Goal: Task Accomplishment & Management: Complete application form

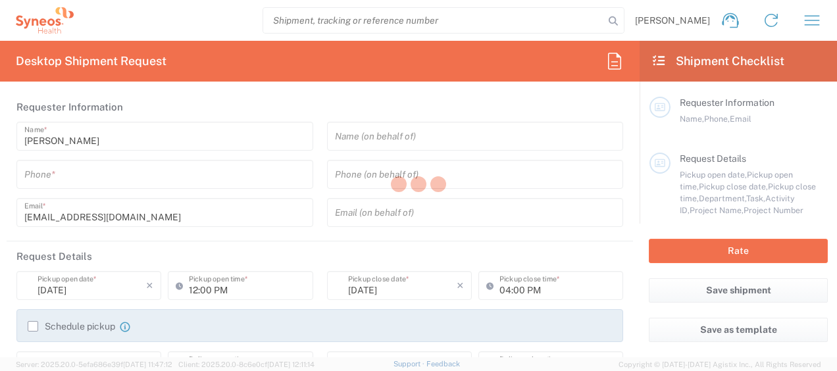
type input "6012"
type input "[GEOGRAPHIC_DATA]"
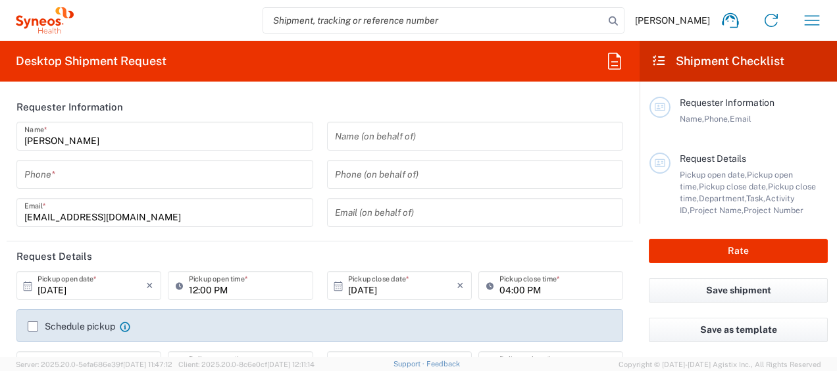
type input "Syneos Hlth Commercial FR SARL"
click at [814, 14] on icon "button" at bounding box center [811, 20] width 21 height 21
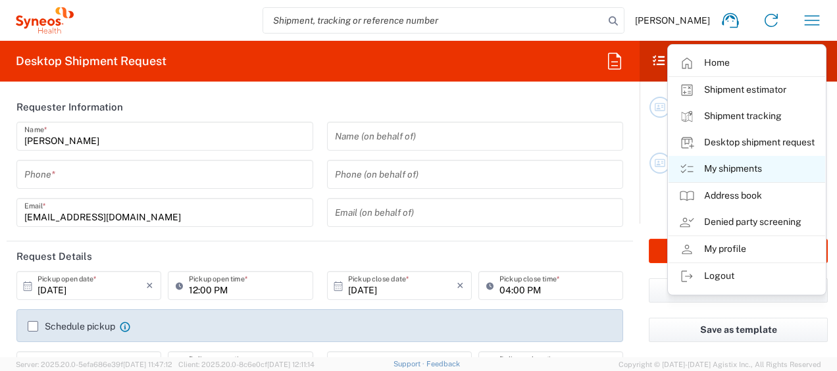
click at [730, 159] on link "My shipments" at bounding box center [746, 169] width 157 height 26
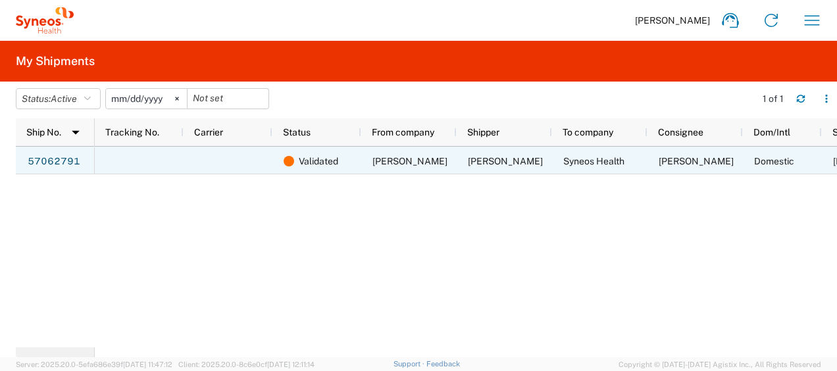
click at [500, 164] on span "Didier Barbanneau" at bounding box center [505, 161] width 75 height 11
click at [318, 164] on span "Validated" at bounding box center [318, 161] width 39 height 28
click at [42, 157] on link "57062791" at bounding box center [54, 161] width 54 height 21
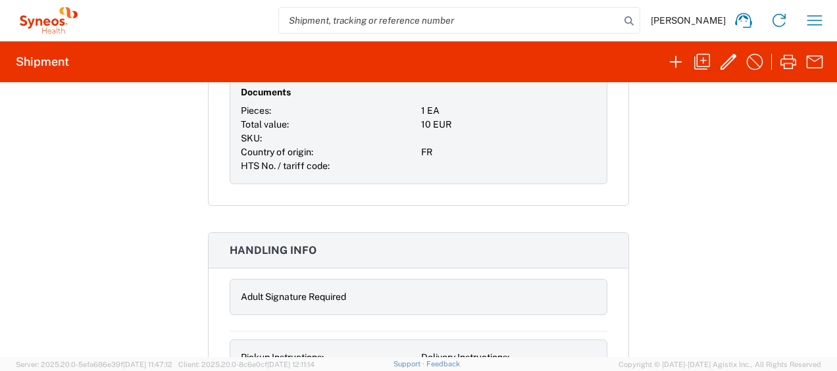
scroll to position [4496, 0]
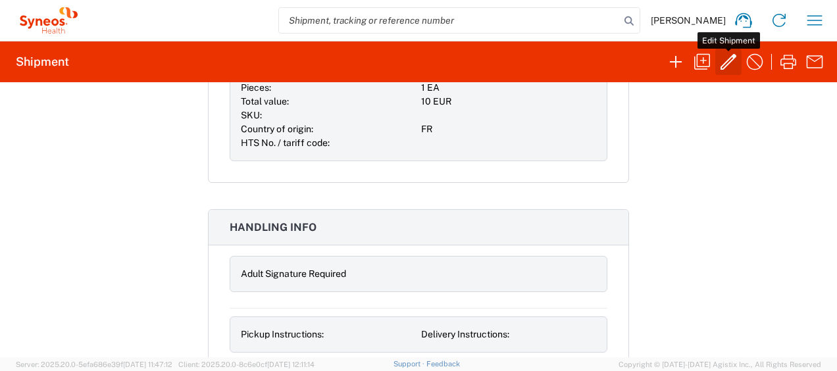
click at [729, 62] on icon "button" at bounding box center [728, 61] width 21 height 21
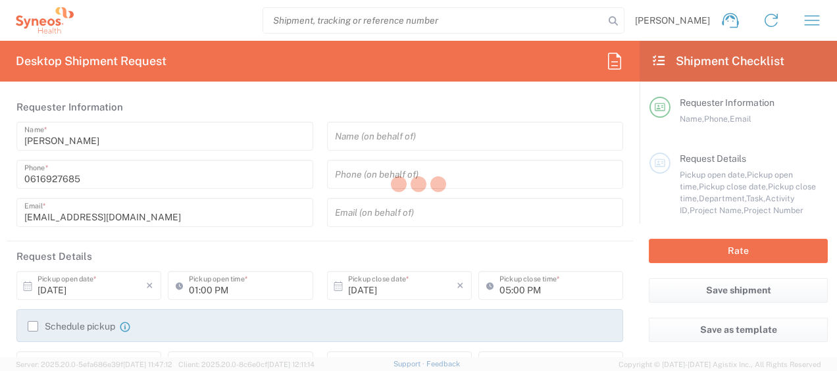
type input "6012"
type input "6480"
type input "ST-EUR - Pharmanovia FR"
type input "Pays de la Loire"
type input "Your Packaging"
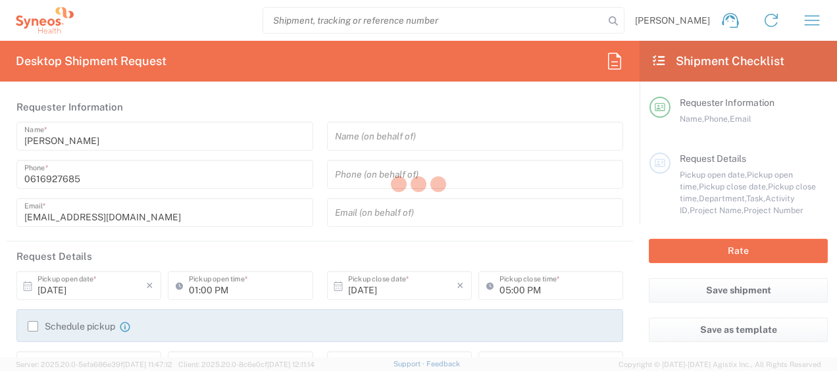
type input "Your Packaging"
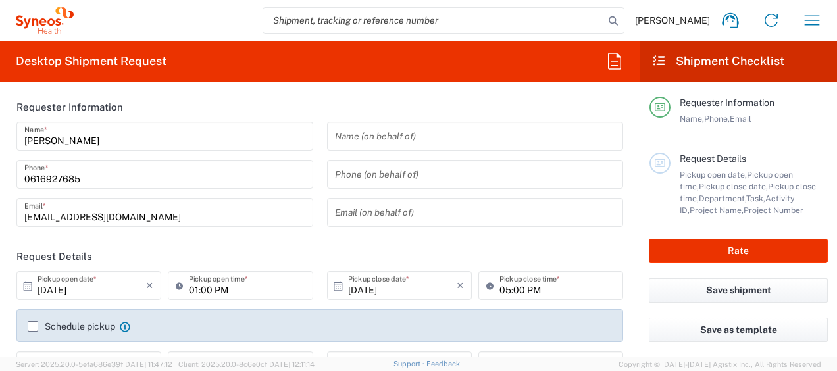
type input "Your Packaging"
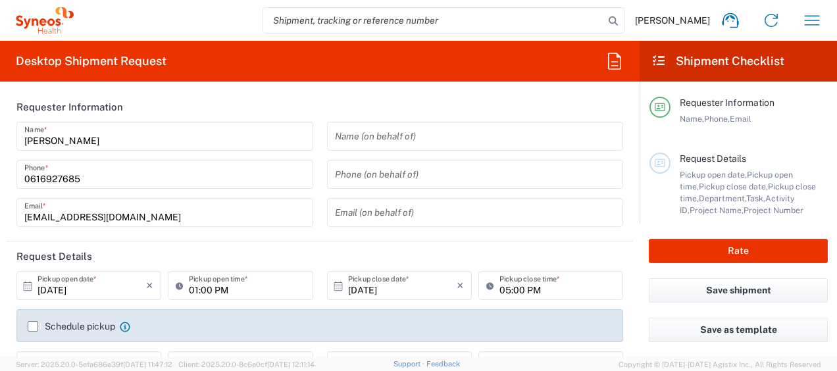
type input "Your Packaging"
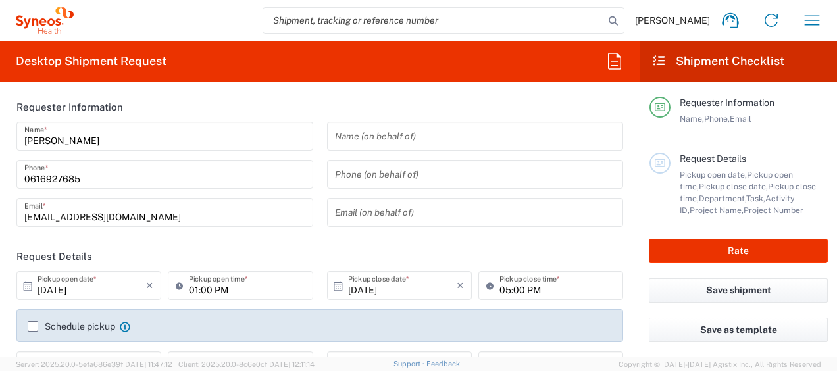
type input "Your Packaging"
drag, startPoint x: 687, startPoint y: 176, endPoint x: 722, endPoint y: 178, distance: 35.5
click at [722, 178] on span "Pickup open date," at bounding box center [713, 175] width 67 height 10
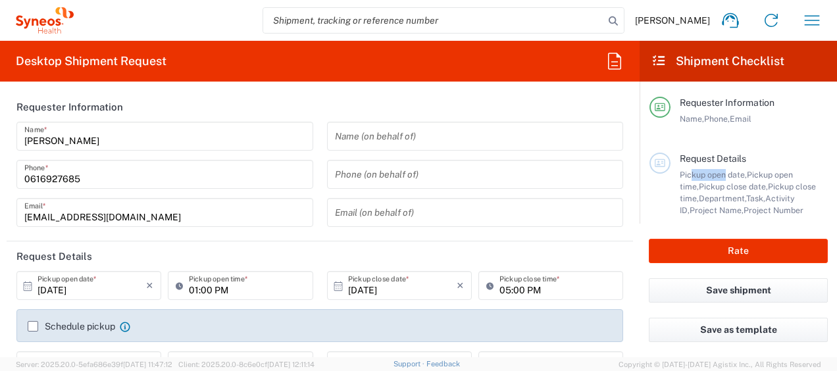
click at [680, 181] on div "Pickup open date, Pickup open time, Pickup close date, Pickup close time, Depar…" at bounding box center [754, 192] width 148 height 47
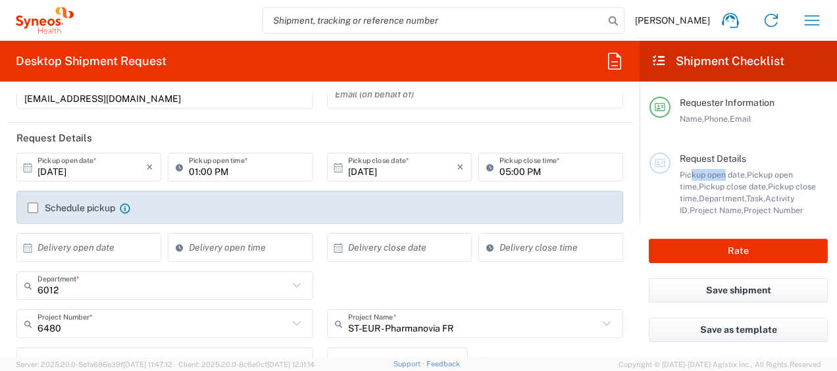
scroll to position [132, 0]
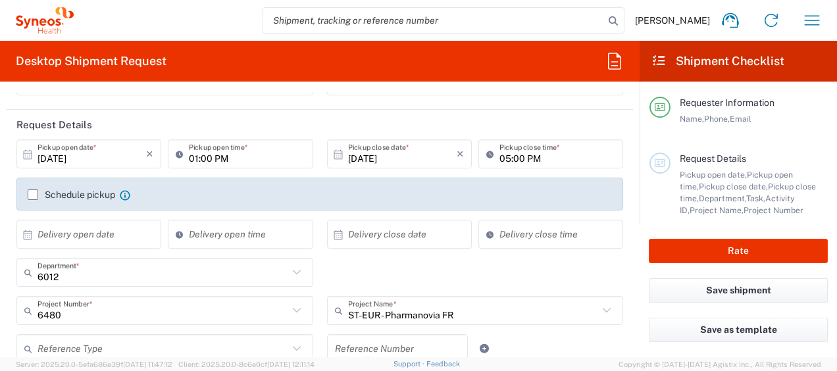
click at [29, 192] on label "Schedule pickup" at bounding box center [71, 194] width 87 height 11
click at [33, 195] on input "Schedule pickup" at bounding box center [33, 195] width 0 height 0
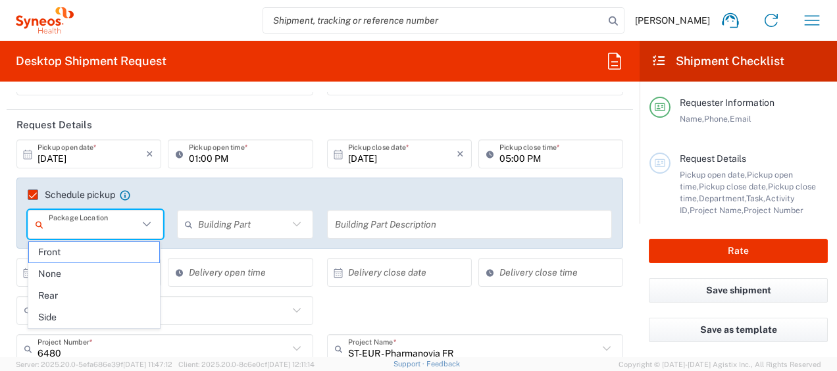
click at [130, 228] on input "text" at bounding box center [93, 224] width 89 height 23
click at [86, 275] on span "None" at bounding box center [94, 274] width 131 height 20
click at [222, 218] on input "text" at bounding box center [242, 224] width 89 height 23
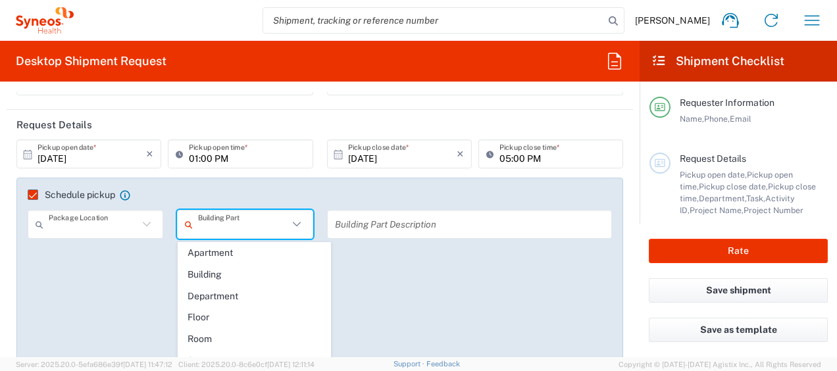
type input "None"
click at [227, 222] on input "text" at bounding box center [242, 224] width 89 height 23
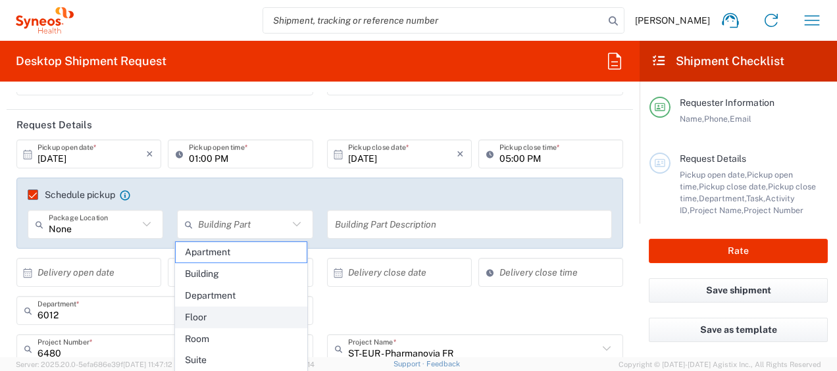
click at [207, 315] on span "Floor" at bounding box center [241, 317] width 131 height 20
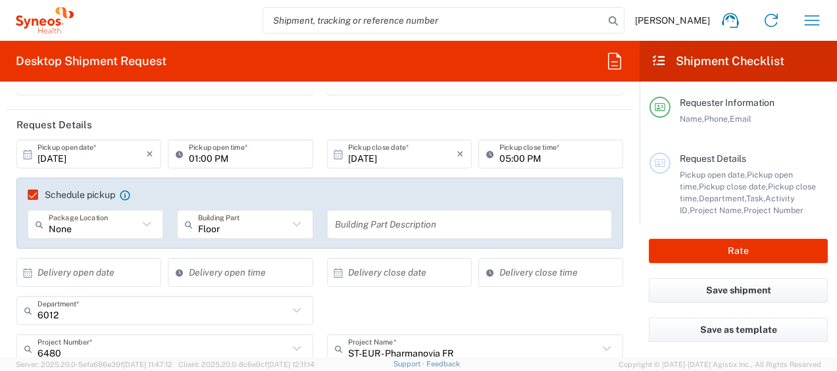
click at [291, 222] on icon at bounding box center [296, 224] width 17 height 17
type input "Floor"
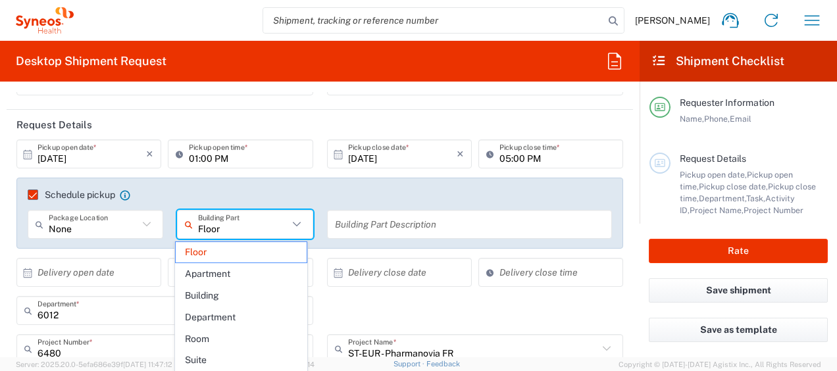
click at [347, 221] on input "text" at bounding box center [470, 224] width 270 height 23
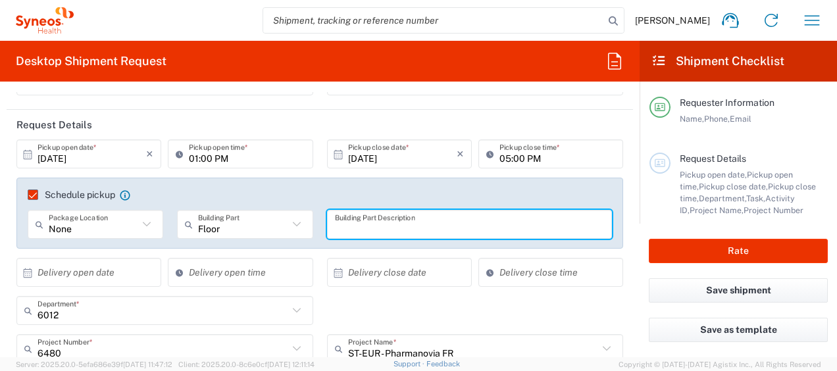
click at [346, 221] on input "text" at bounding box center [470, 224] width 270 height 23
type input "h"
type input "pick up will done in a home addresse (home)"
click at [115, 271] on input "text" at bounding box center [91, 272] width 109 height 23
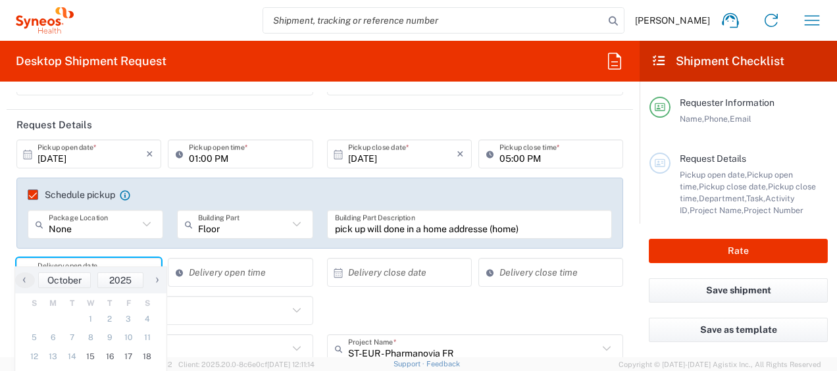
scroll to position [197, 0]
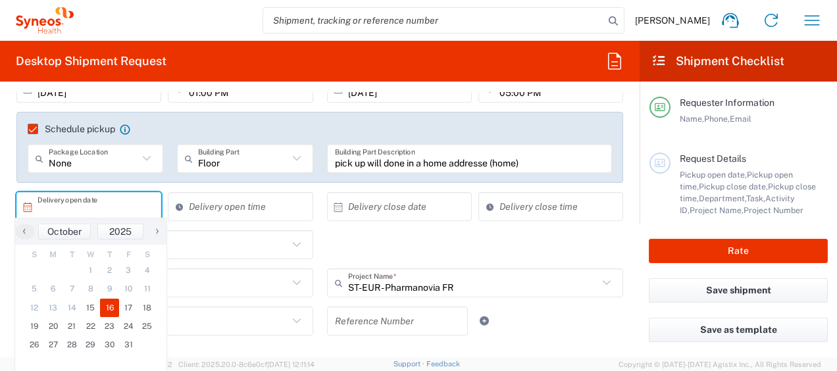
click at [105, 307] on span "16" at bounding box center [109, 308] width 19 height 18
type input "10/16/2025"
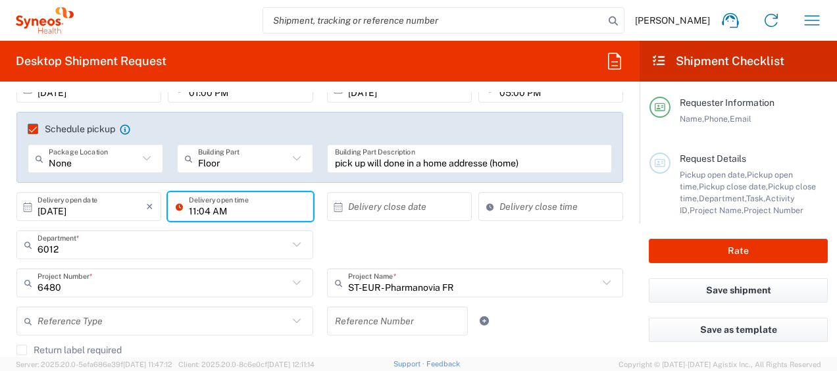
click at [239, 207] on input "11:04 AM" at bounding box center [247, 206] width 116 height 23
click at [191, 210] on input "11:04 AM" at bounding box center [247, 206] width 116 height 23
click at [192, 210] on input "11:04 AM" at bounding box center [247, 206] width 116 height 23
click at [208, 209] on input "10:04 AM" at bounding box center [247, 206] width 116 height 23
type input "10:00 AM"
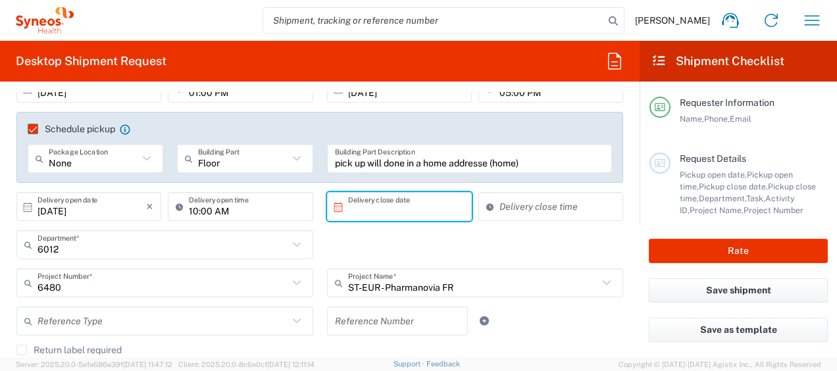
click at [375, 212] on input "text" at bounding box center [402, 206] width 109 height 23
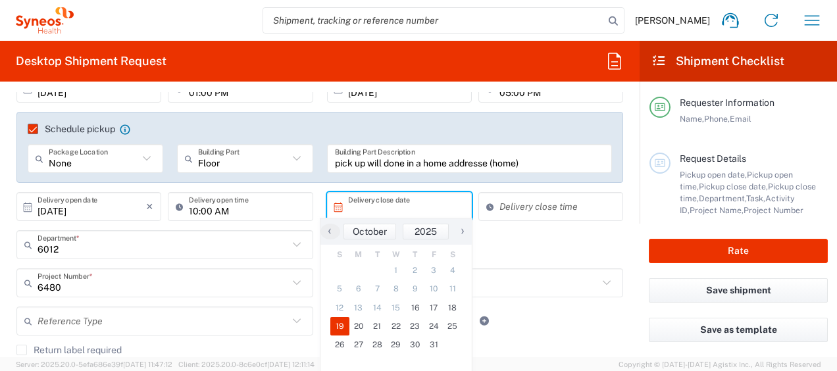
click at [343, 322] on span "19" at bounding box center [339, 326] width 19 height 18
type input "10/19/2025"
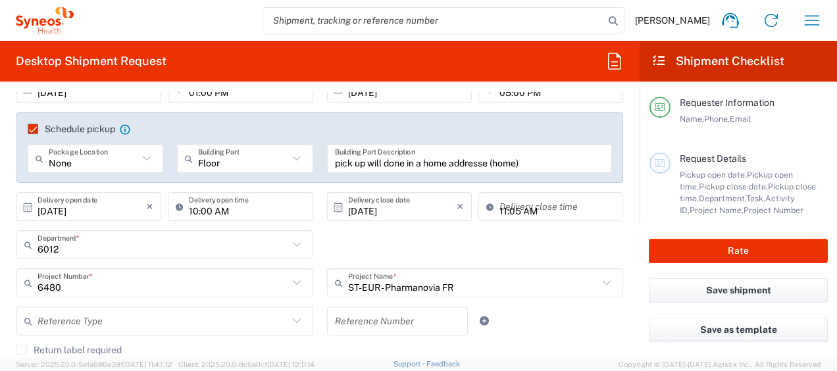
click at [541, 206] on input "11:05 AM" at bounding box center [557, 206] width 116 height 23
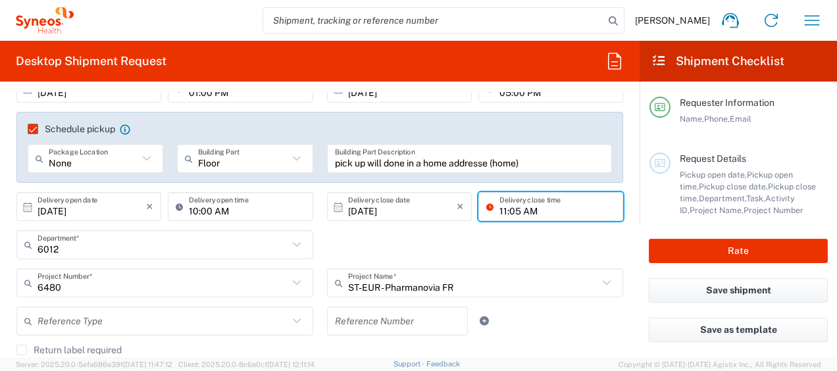
click at [499, 213] on input "11:05 AM" at bounding box center [557, 206] width 116 height 23
click at [508, 207] on input "15:05 AM" at bounding box center [557, 206] width 116 height 23
type input "15:00 AM"
click at [606, 249] on div "6012 Department * 6012 3000 3100 3109 3110 3111 3112 3125 3130 3135 3136 3150 3…" at bounding box center [320, 249] width 620 height 38
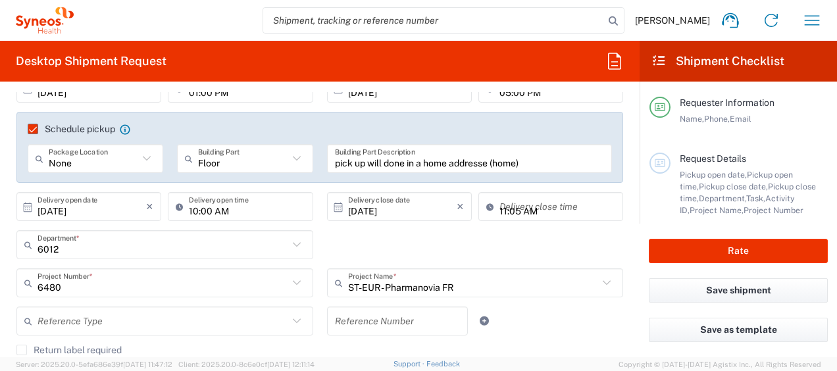
click at [525, 203] on input "11:05 AM" at bounding box center [557, 206] width 116 height 23
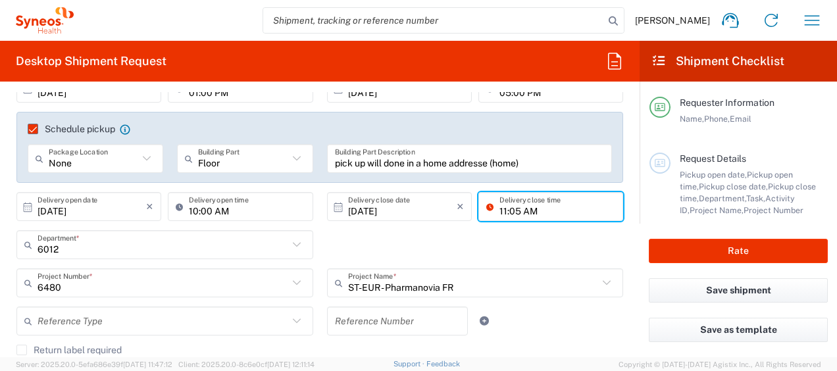
click at [499, 212] on input "11:05 AM" at bounding box center [557, 206] width 116 height 23
click at [521, 207] on input "4:05 AM" at bounding box center [557, 206] width 116 height 23
type input "04:05 PM"
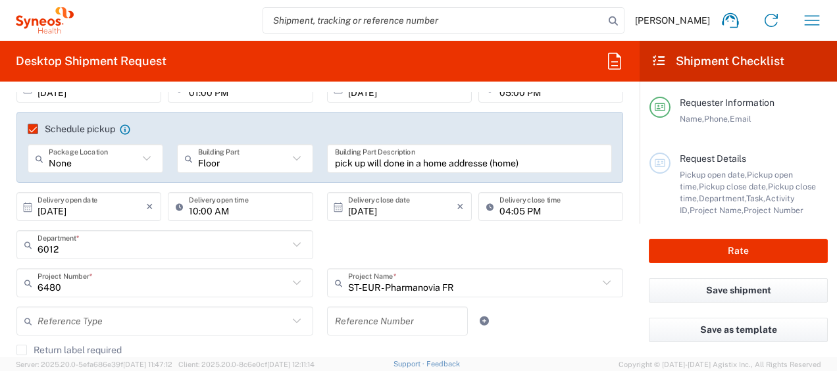
click at [529, 234] on div "6012 Department * 6012 3000 3100 3109 3110 3111 3112 3125 3130 3135 3136 3150 3…" at bounding box center [320, 249] width 620 height 38
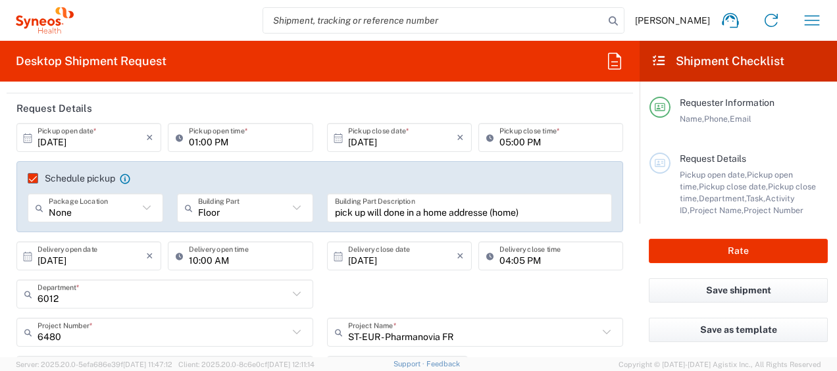
scroll to position [132, 0]
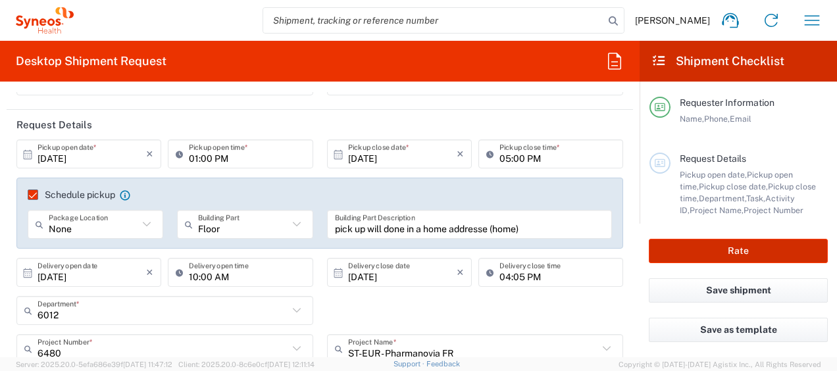
click at [676, 247] on button "Rate" at bounding box center [738, 251] width 179 height 24
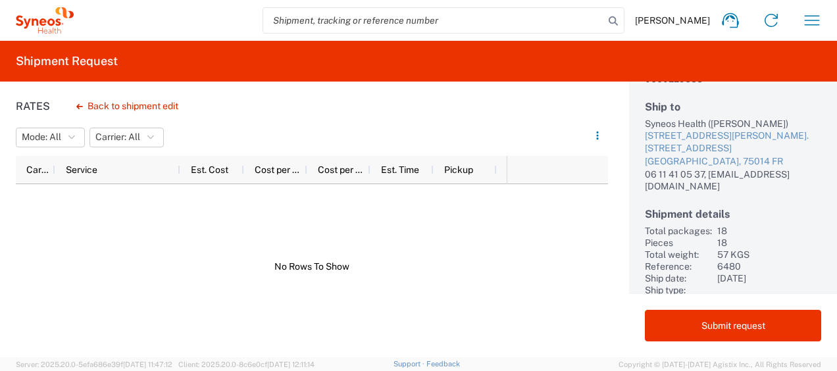
scroll to position [137, 0]
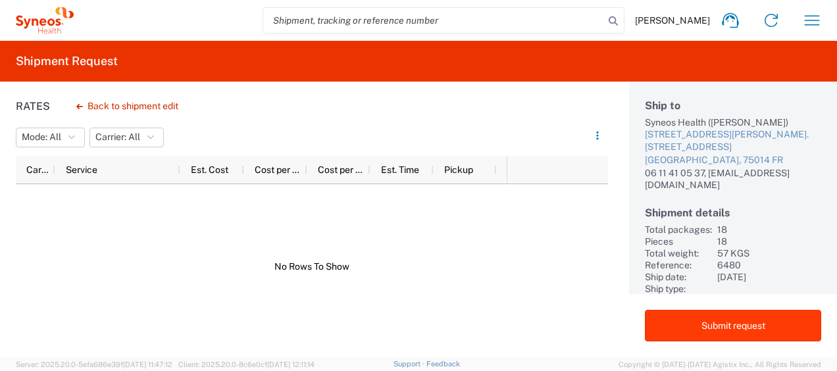
click at [725, 319] on button "Submit request" at bounding box center [733, 326] width 176 height 32
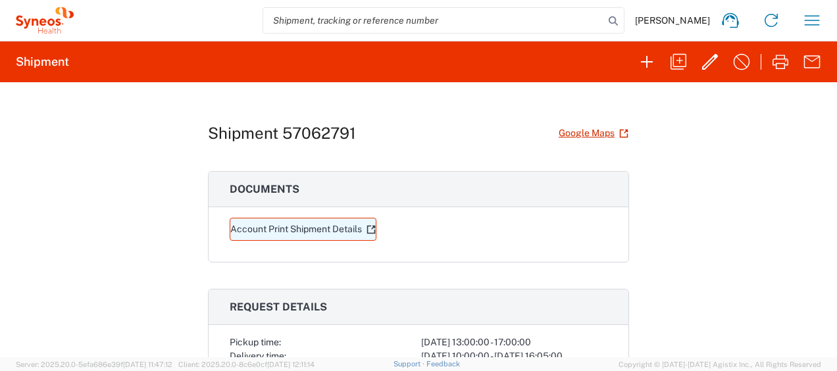
click at [339, 230] on link "Account Print Shipment Details" at bounding box center [303, 229] width 147 height 23
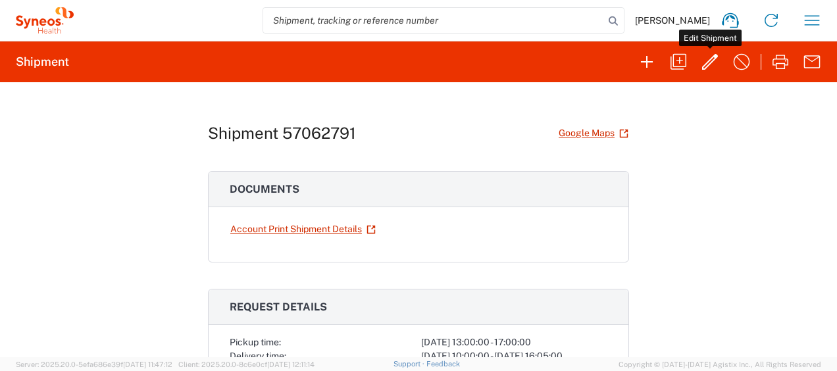
click at [712, 62] on icon "button" at bounding box center [709, 61] width 21 height 21
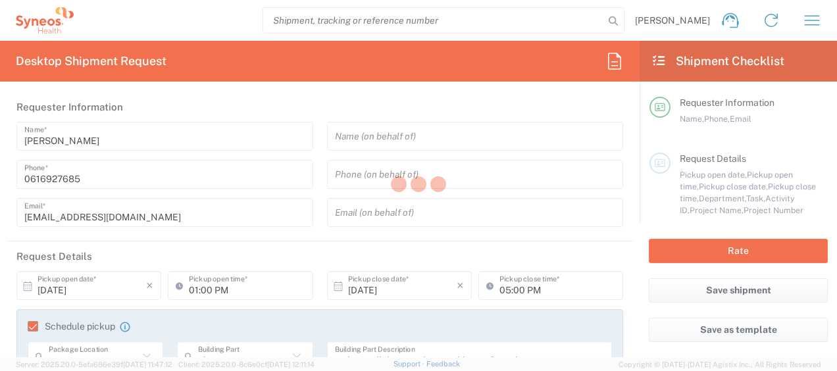
type input "6012"
type input "6480"
type input "ST-EUR - Pharmanovia FR"
type input "Pays de la Loire"
type input "Your Packaging"
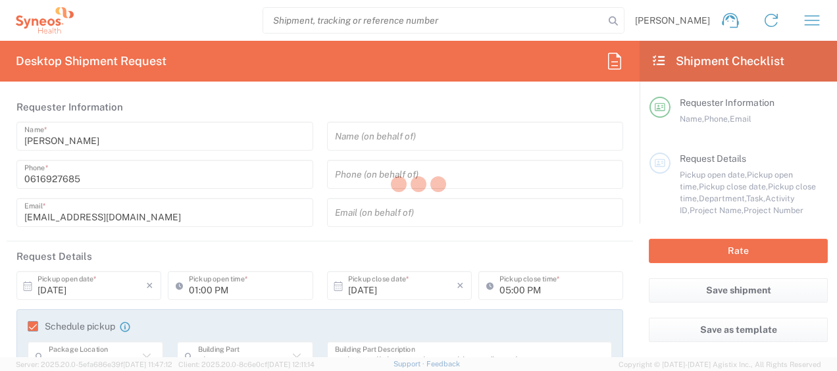
type input "Your Packaging"
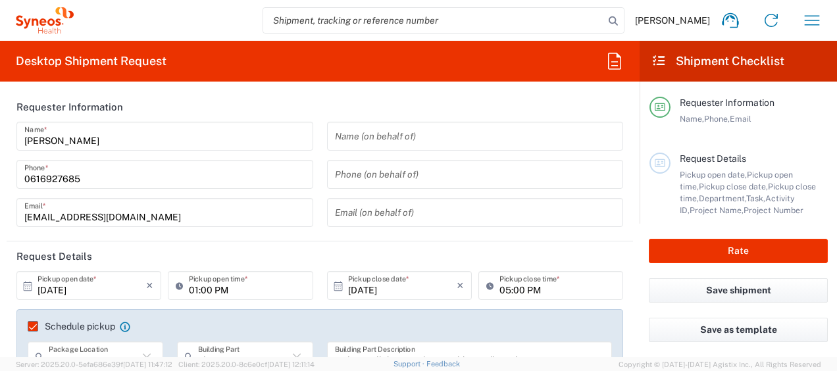
type input "Your Packaging"
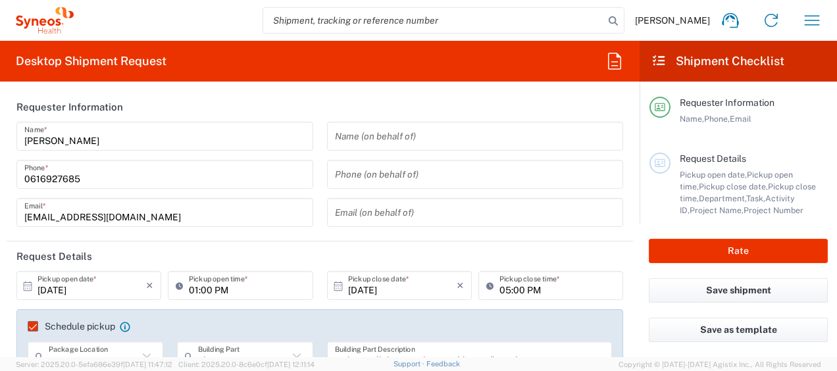
type input "Your Packaging"
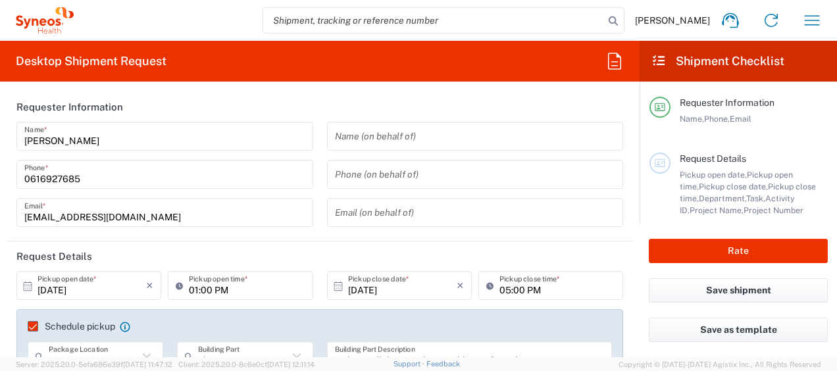
type input "Your Packaging"
click at [737, 177] on span "Pickup open date," at bounding box center [713, 175] width 67 height 10
click at [737, 182] on span "Pickup close date," at bounding box center [733, 187] width 69 height 10
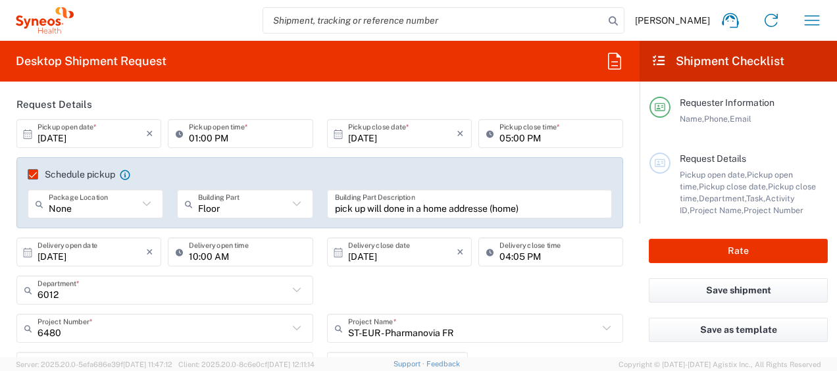
scroll to position [132, 0]
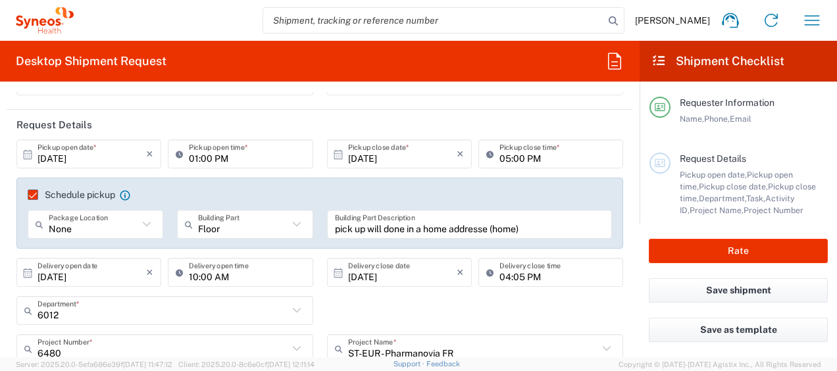
click at [144, 224] on icon at bounding box center [146, 224] width 17 height 17
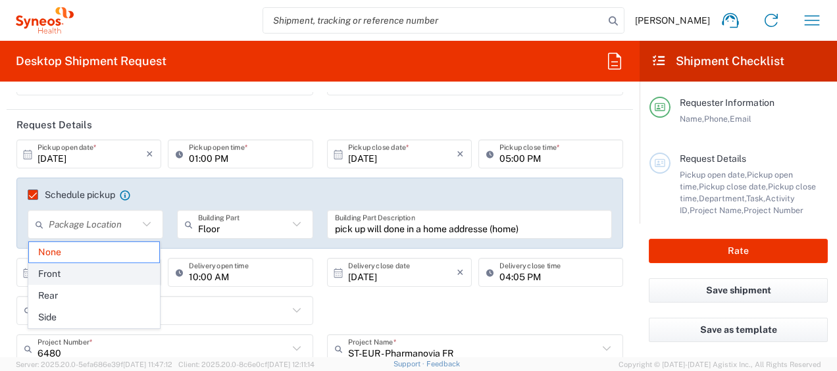
click at [104, 268] on span "Front" at bounding box center [94, 274] width 131 height 20
type input "Front"
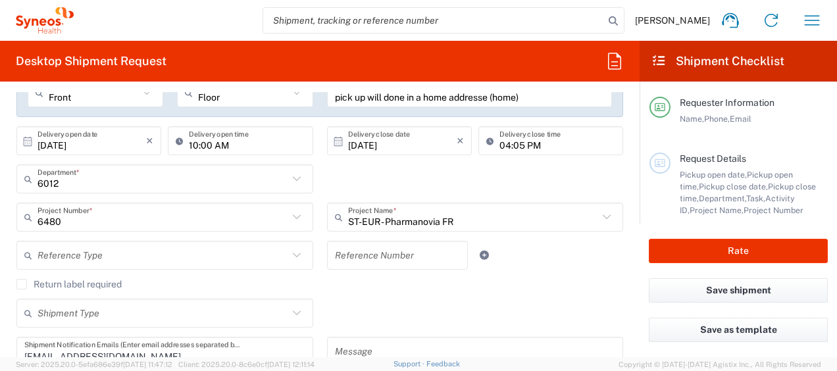
scroll to position [329, 0]
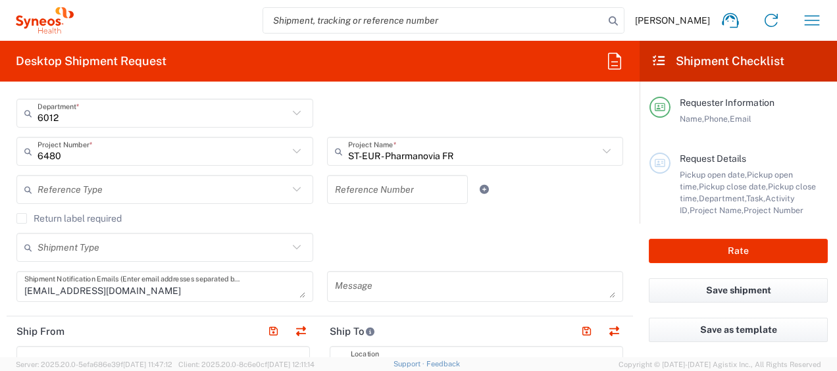
click at [146, 188] on input "text" at bounding box center [162, 189] width 251 height 23
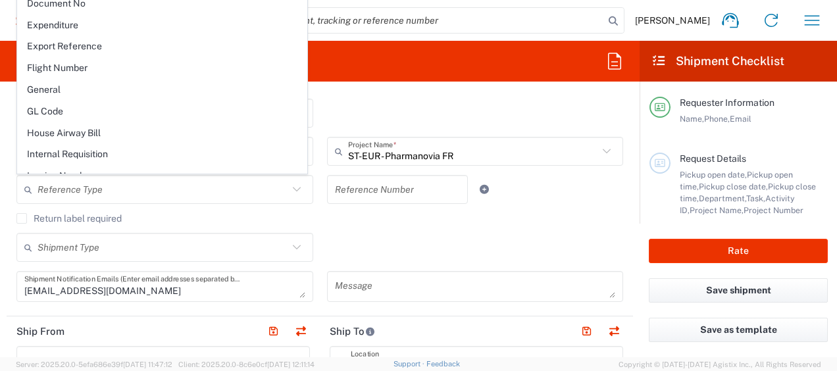
click at [22, 217] on label "Return label required" at bounding box center [68, 218] width 105 height 11
click at [22, 218] on input "Return label required" at bounding box center [22, 218] width 0 height 0
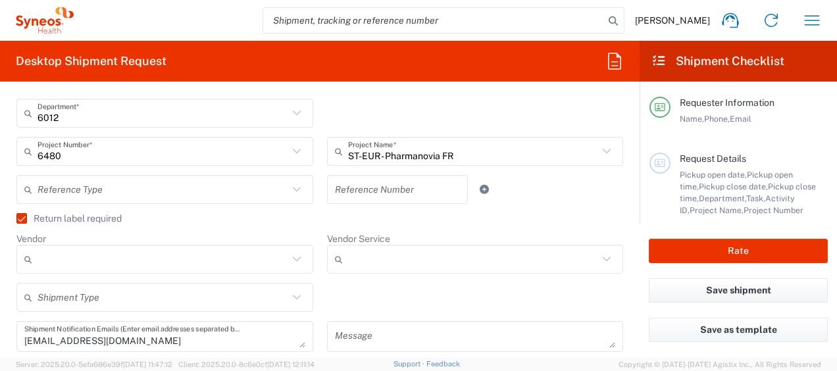
scroll to position [395, 0]
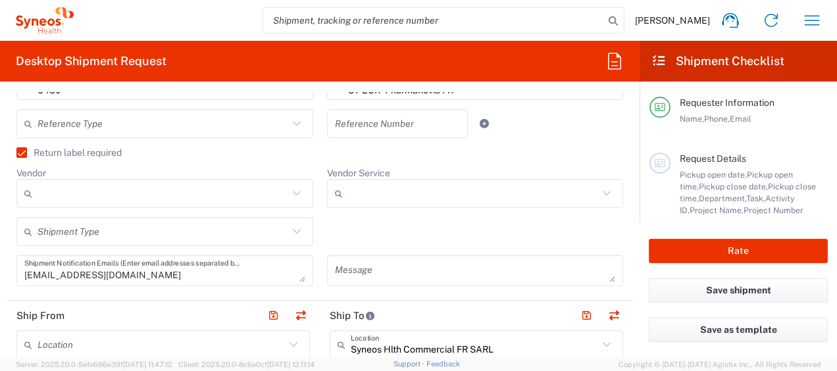
click at [25, 152] on label "Return label required" at bounding box center [68, 152] width 105 height 11
click at [16, 153] on input "Return label required" at bounding box center [16, 153] width 0 height 0
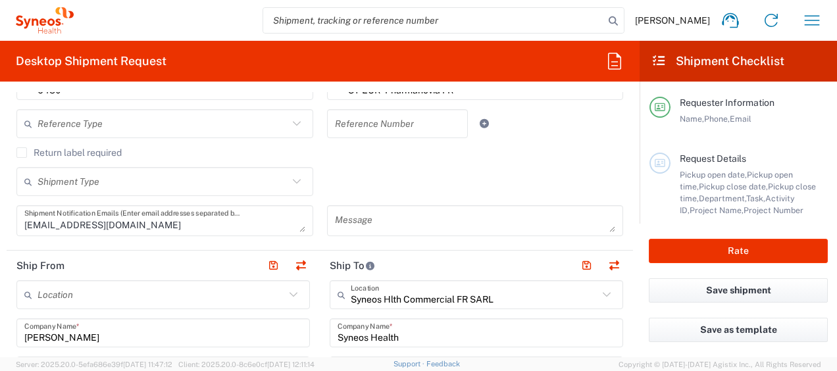
click at [21, 150] on label "Return label required" at bounding box center [68, 152] width 105 height 11
click at [22, 153] on input "Return label required" at bounding box center [22, 153] width 0 height 0
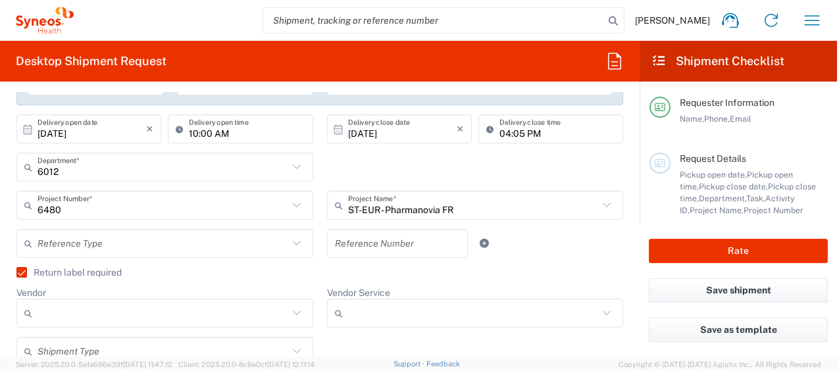
scroll to position [263, 0]
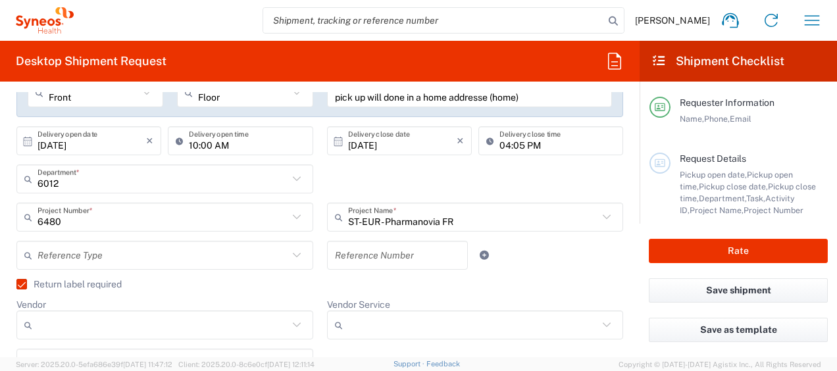
click at [122, 250] on input "text" at bounding box center [162, 255] width 251 height 23
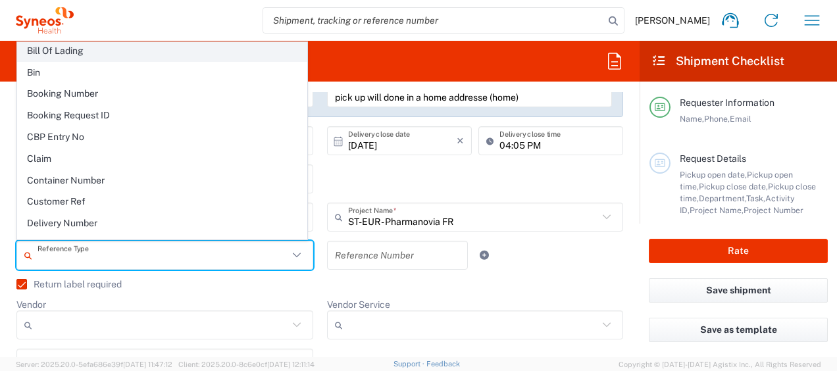
scroll to position [197, 0]
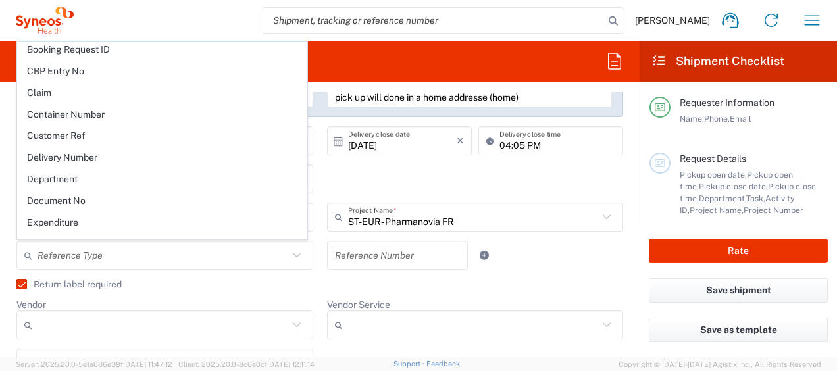
drag, startPoint x: 59, startPoint y: 124, endPoint x: 320, endPoint y: 231, distance: 281.4
click at [59, 126] on span "Customer Ref" at bounding box center [162, 136] width 289 height 20
type input "Customer Ref"
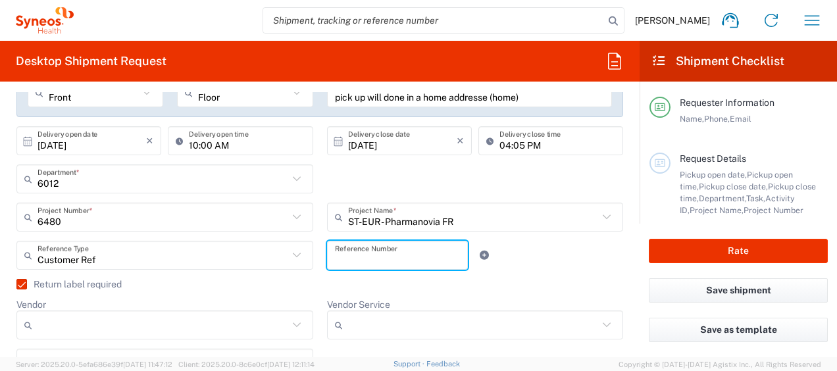
click at [360, 257] on input "text" at bounding box center [398, 255] width 126 height 23
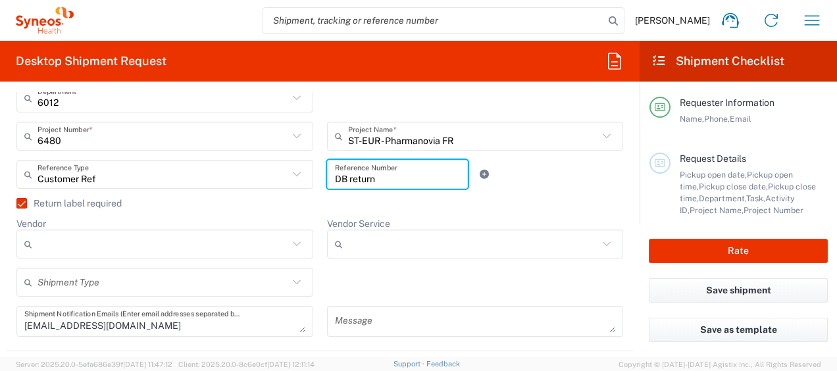
scroll to position [395, 0]
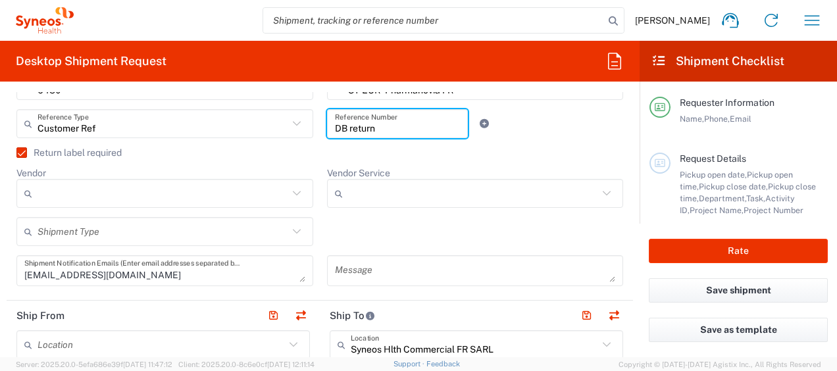
type input "DB return"
click at [290, 192] on icon at bounding box center [296, 193] width 17 height 17
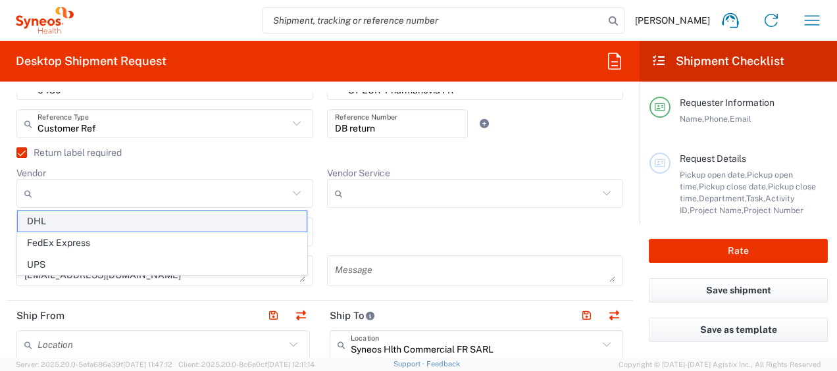
click at [214, 224] on span "DHL" at bounding box center [162, 221] width 289 height 20
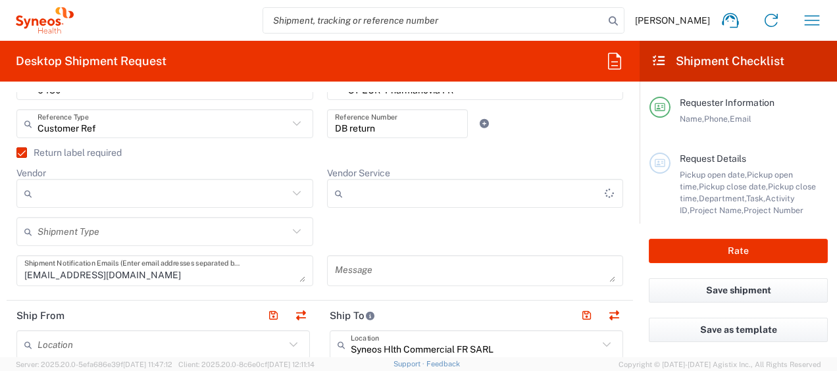
type input "DHL"
click at [603, 192] on icon at bounding box center [606, 193] width 17 height 17
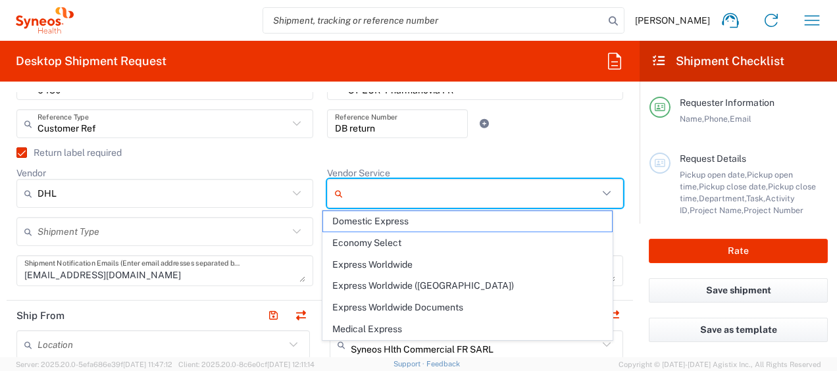
click at [20, 149] on label "Return label required" at bounding box center [68, 152] width 105 height 11
click at [16, 153] on input "Return label required" at bounding box center [16, 153] width 0 height 0
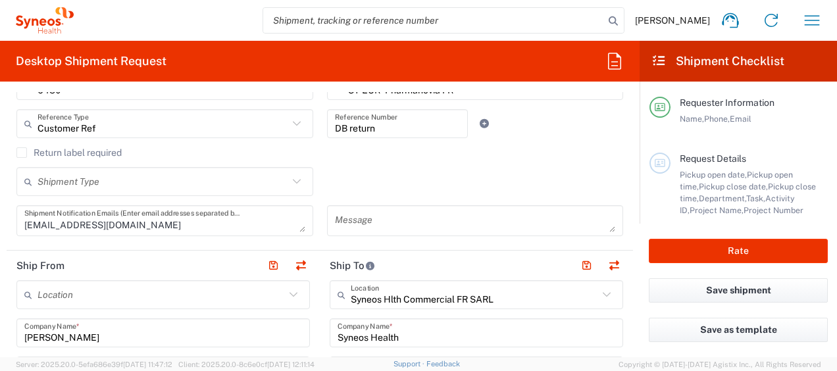
click at [41, 172] on input "text" at bounding box center [162, 181] width 251 height 23
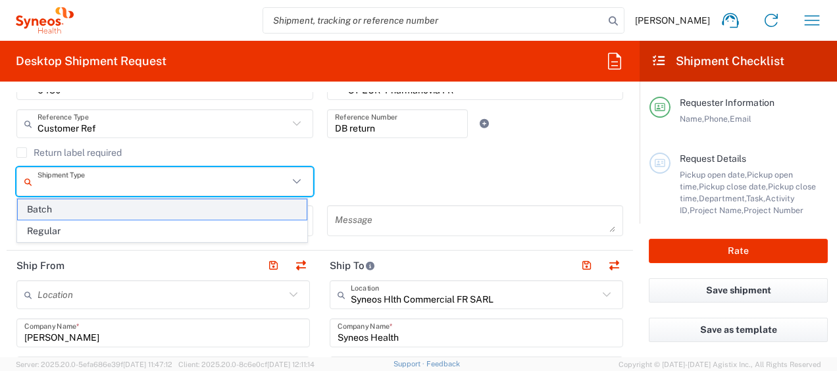
click at [49, 206] on span "Batch" at bounding box center [162, 209] width 289 height 20
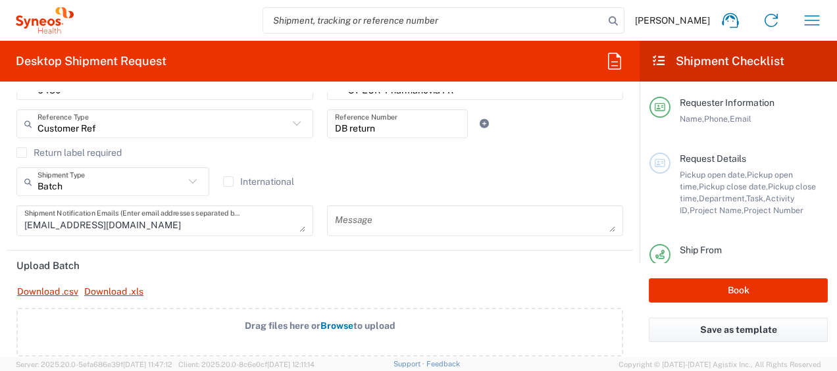
click at [80, 184] on input "Batch" at bounding box center [110, 181] width 147 height 23
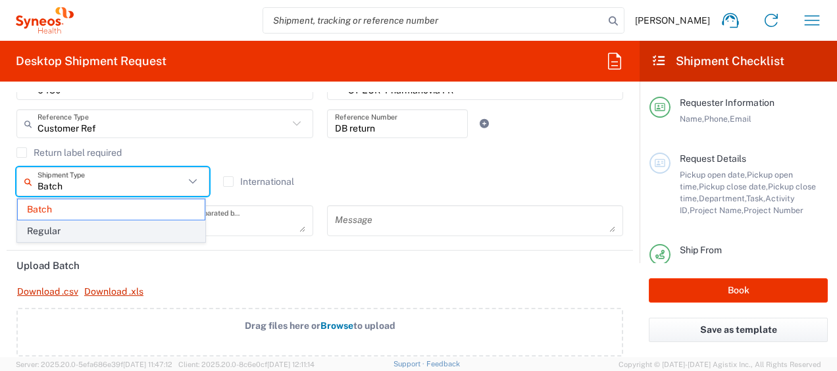
click at [68, 227] on span "Regular" at bounding box center [111, 231] width 187 height 20
type input "Regular"
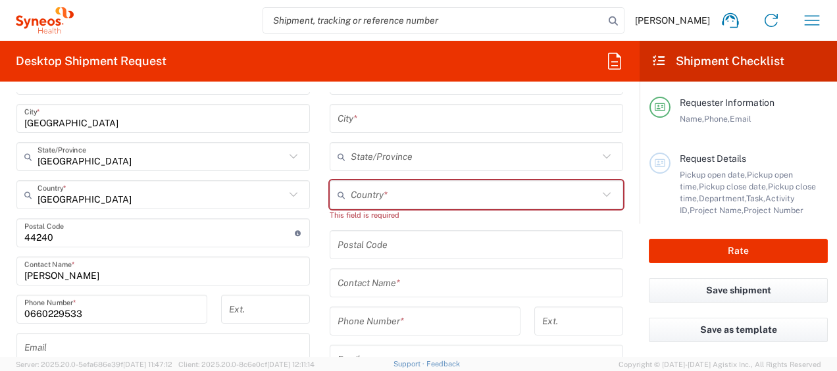
scroll to position [789, 0]
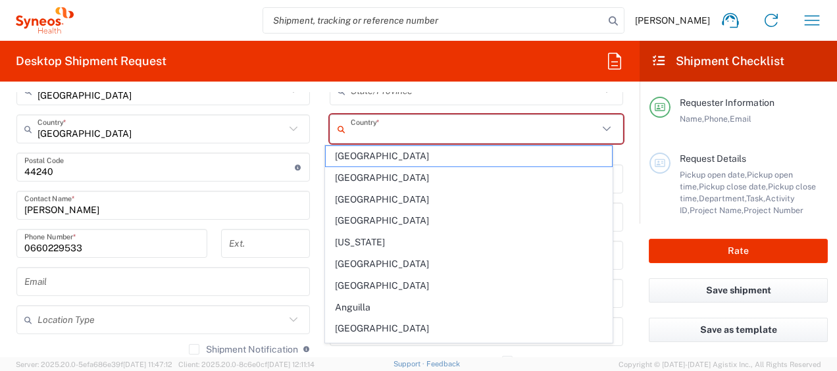
click at [382, 129] on input "text" at bounding box center [474, 129] width 247 height 23
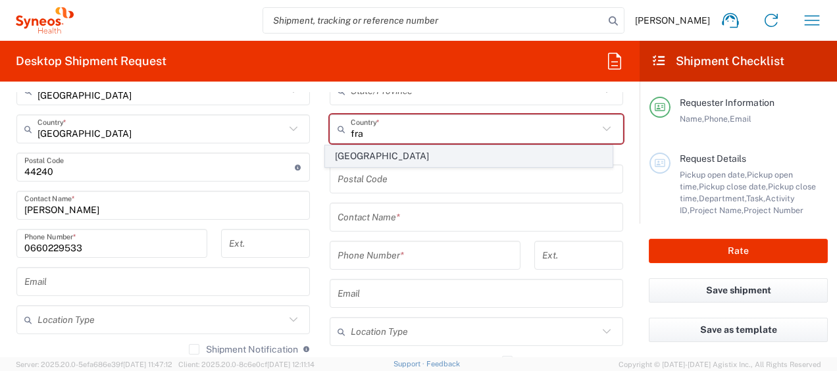
click at [371, 161] on span "France" at bounding box center [468, 156] width 285 height 20
type input "France"
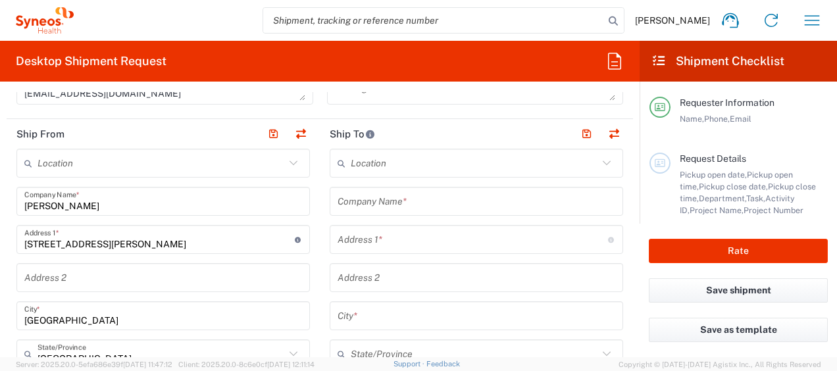
scroll to position [526, 0]
click at [359, 169] on input "text" at bounding box center [474, 163] width 247 height 23
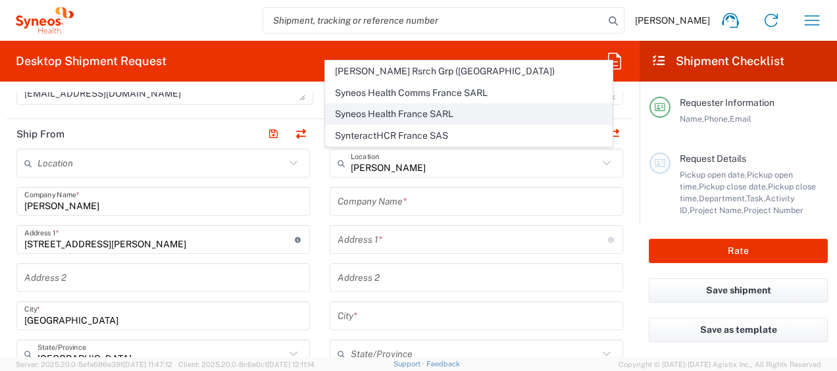
click at [416, 114] on span "Syneos Health France SARL" at bounding box center [468, 114] width 285 height 20
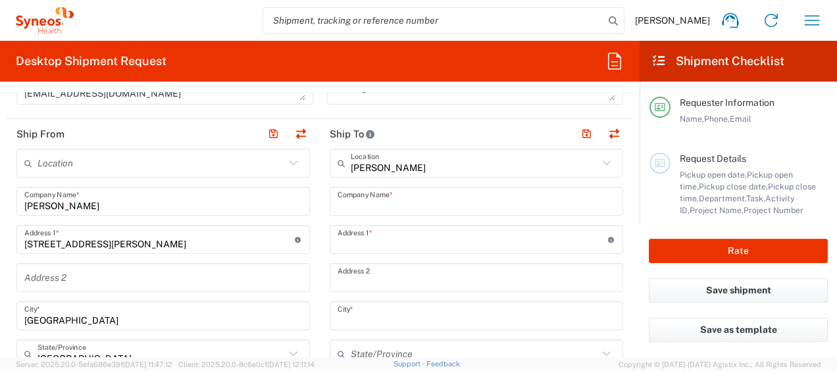
type input "Syneos Health France SARL"
type input "25 boulevard Romain Rolland"
type input "25 boulevard Romain"
type input "Paris"
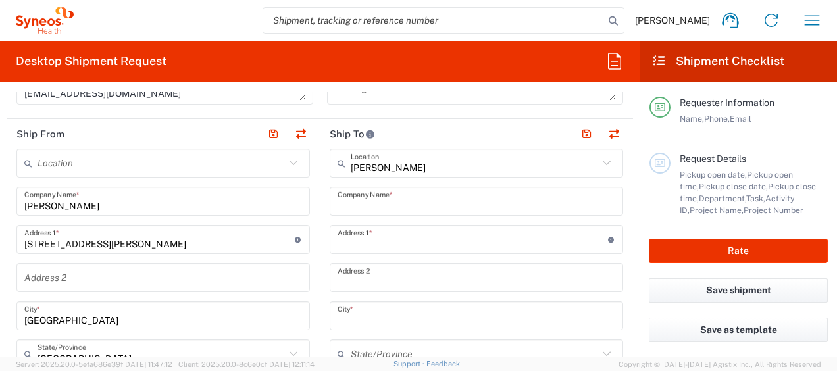
type input "France"
type input "75014"
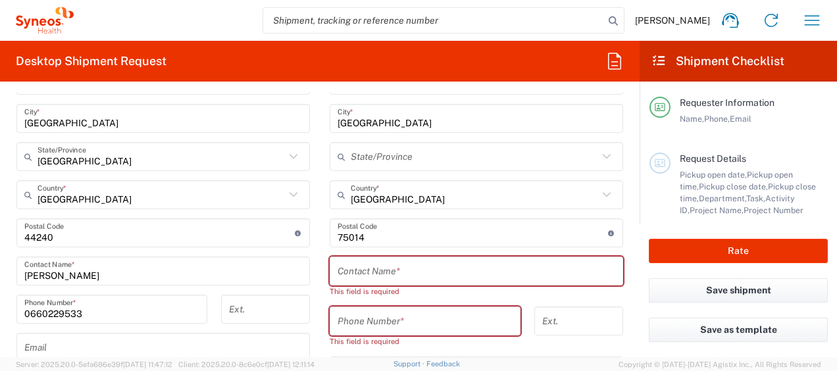
scroll to position [789, 0]
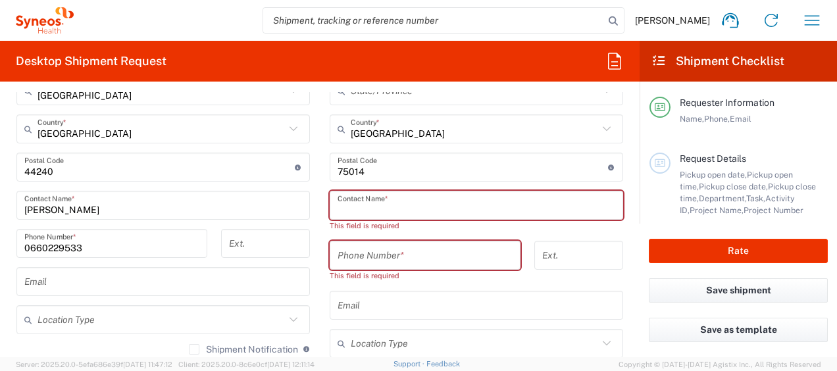
click at [353, 204] on input "text" at bounding box center [476, 205] width 278 height 23
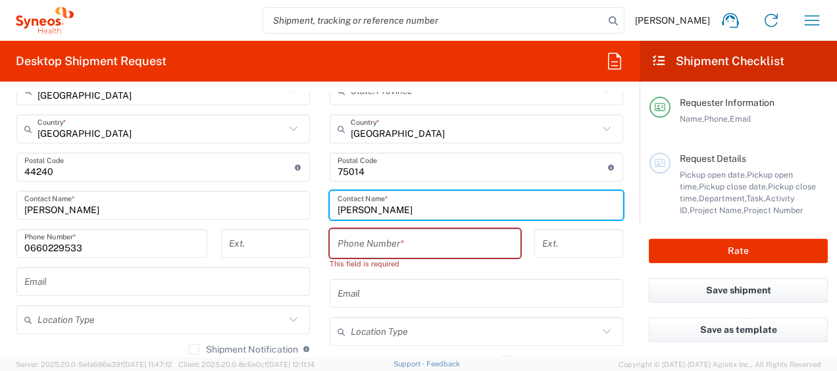
type input "Frédéric leroy"
click at [355, 243] on input "tel" at bounding box center [424, 243] width 175 height 23
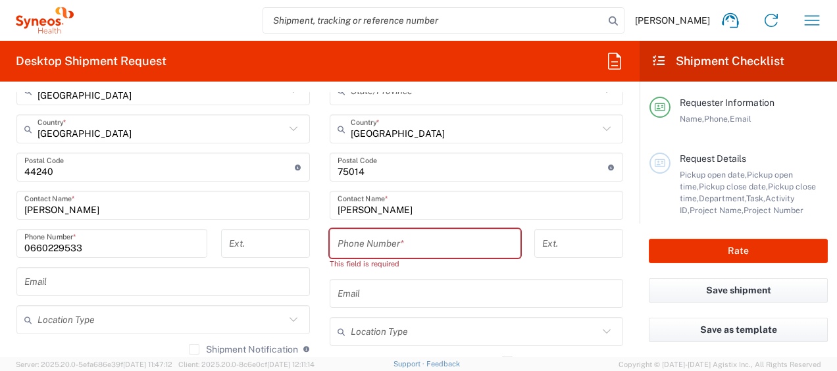
click at [399, 242] on input "tel" at bounding box center [424, 243] width 175 height 23
paste input "0) 6 11 41 05 37"
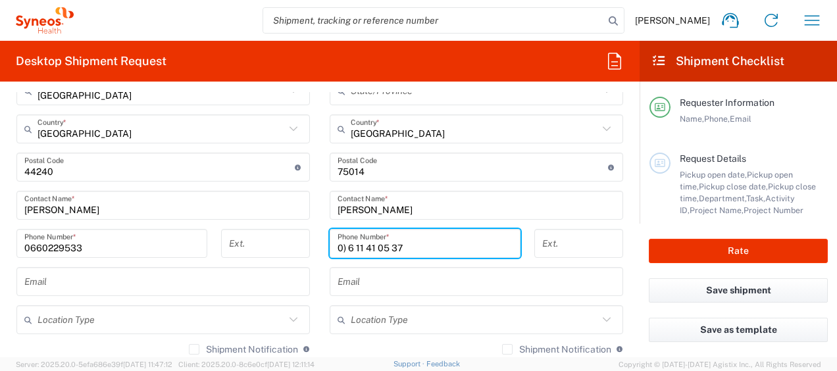
click at [343, 245] on input "0) 6 11 41 05 37" at bounding box center [424, 243] width 175 height 23
type input "06 11 41 05 37"
click at [274, 220] on div "Location Addison Whitney LLC-Morrisvile NC US Barcelona-Syneos Health BioSector…" at bounding box center [162, 162] width 293 height 553
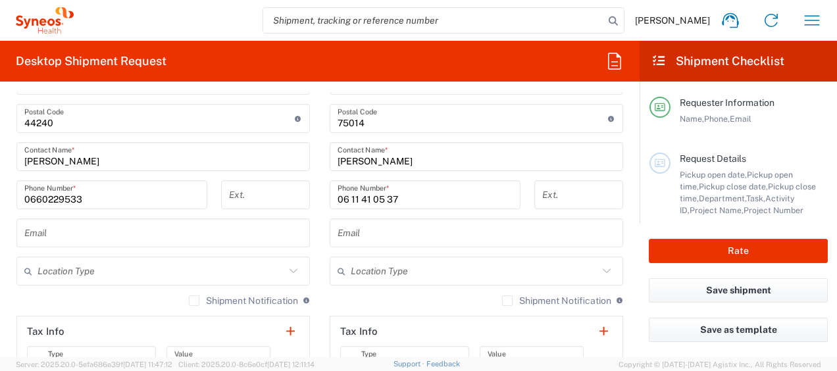
scroll to position [855, 0]
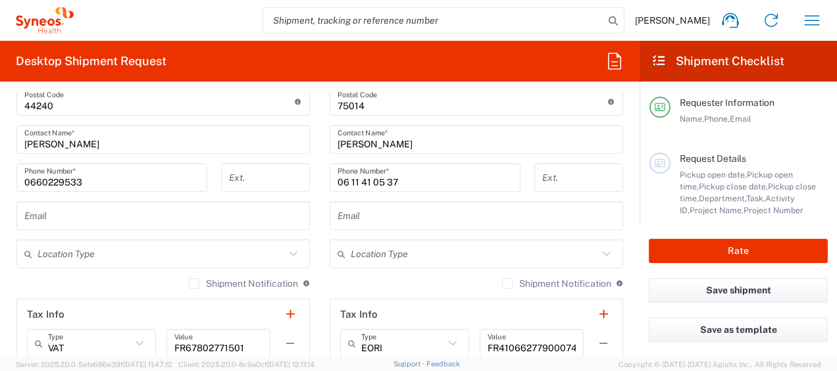
click at [365, 218] on input "text" at bounding box center [476, 216] width 278 height 23
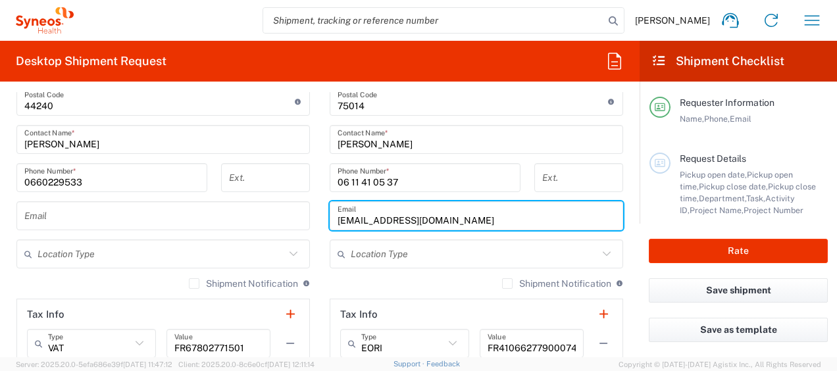
type input "amandine.volpeilliere@syneoshealth.com"
click at [286, 253] on icon at bounding box center [293, 253] width 17 height 17
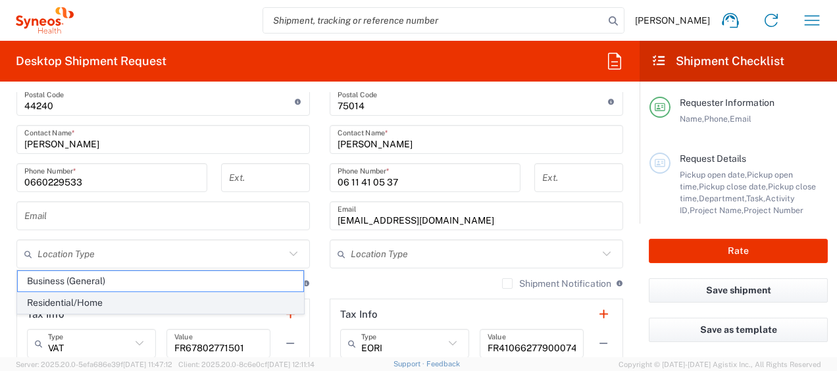
click at [210, 300] on span "Residential/Home" at bounding box center [160, 303] width 285 height 20
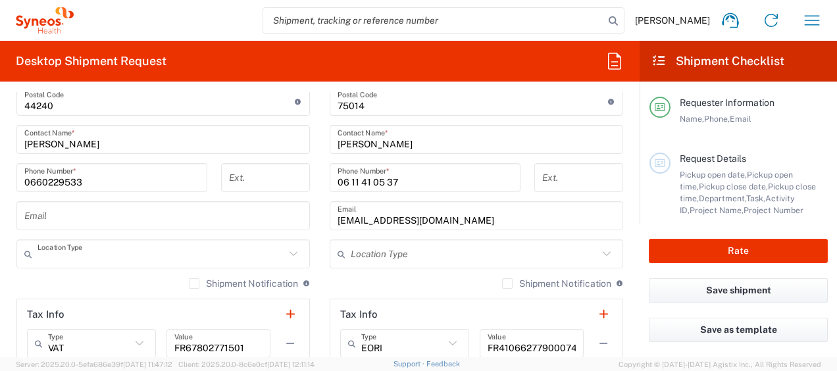
type input "Residential/Home"
click at [376, 255] on input "text" at bounding box center [474, 254] width 247 height 23
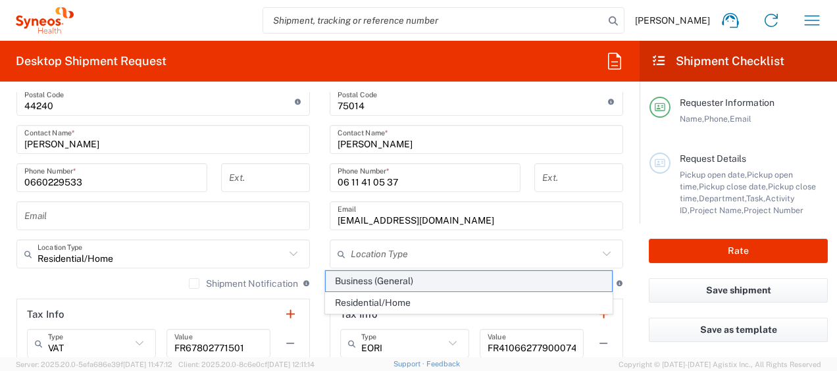
click at [375, 285] on span "Business (General)" at bounding box center [468, 281] width 285 height 20
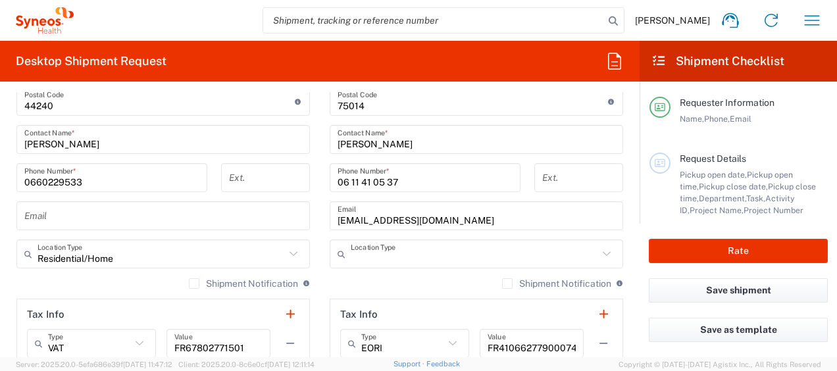
type input "Business (General)"
click at [502, 280] on label "Shipment Notification" at bounding box center [556, 283] width 109 height 11
click at [507, 284] on input "Shipment Notification" at bounding box center [507, 284] width 0 height 0
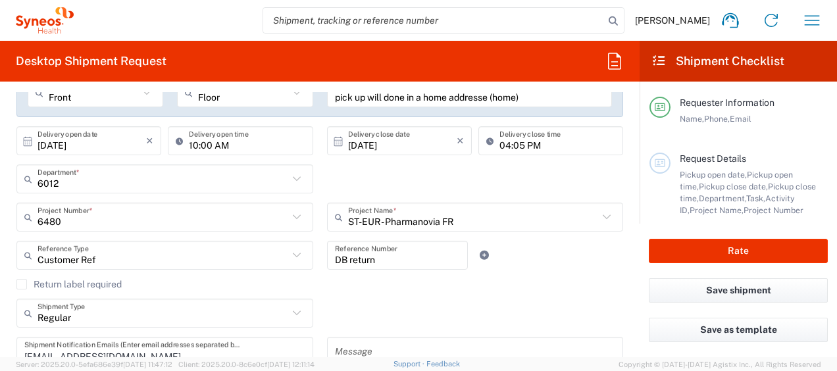
scroll to position [197, 0]
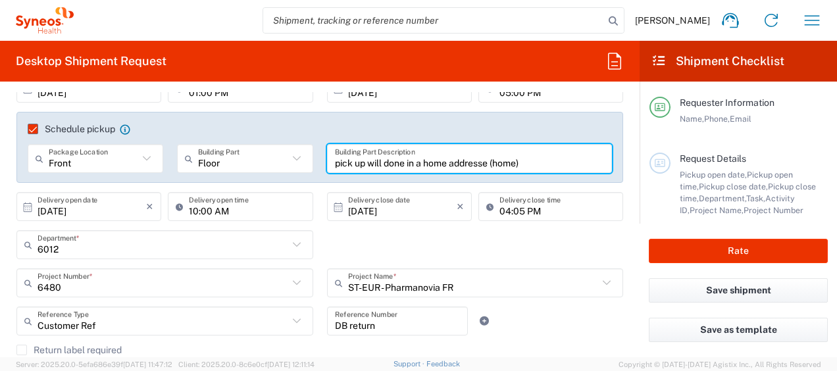
click at [512, 161] on input "pick up will done in a home addresse (home)" at bounding box center [470, 158] width 270 height 23
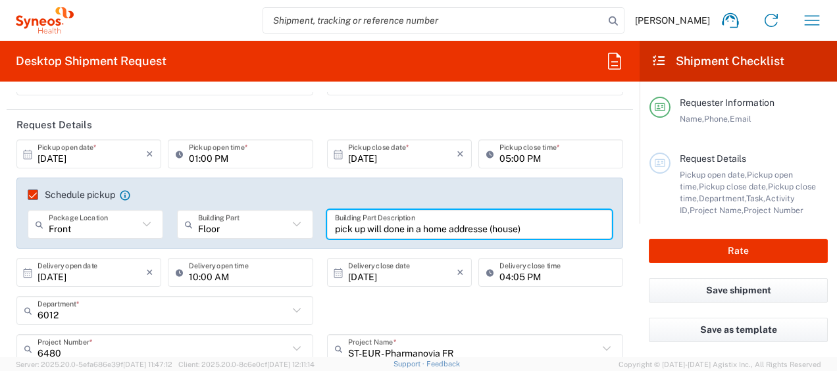
scroll to position [0, 0]
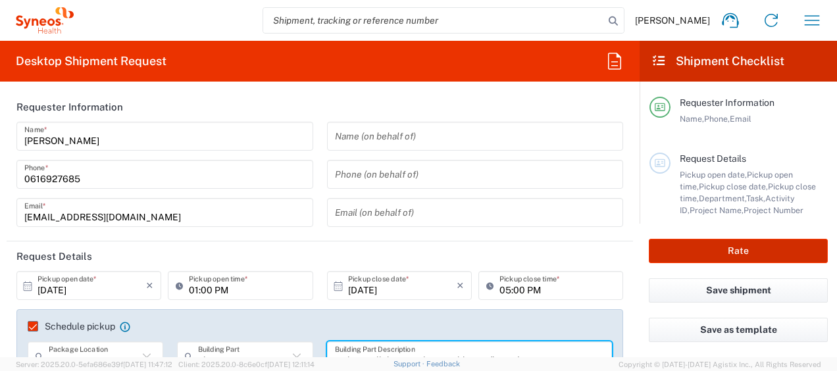
type input "pick up will done in a home addresse (house)"
click at [671, 250] on button "Rate" at bounding box center [738, 251] width 179 height 24
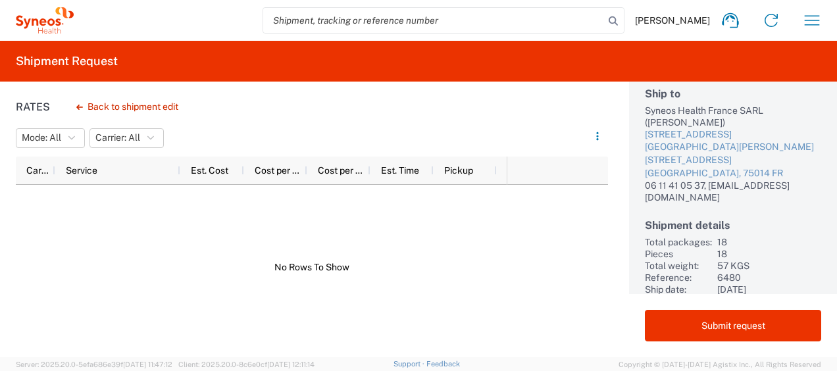
scroll to position [3, 0]
click at [807, 18] on icon "button" at bounding box center [811, 20] width 21 height 21
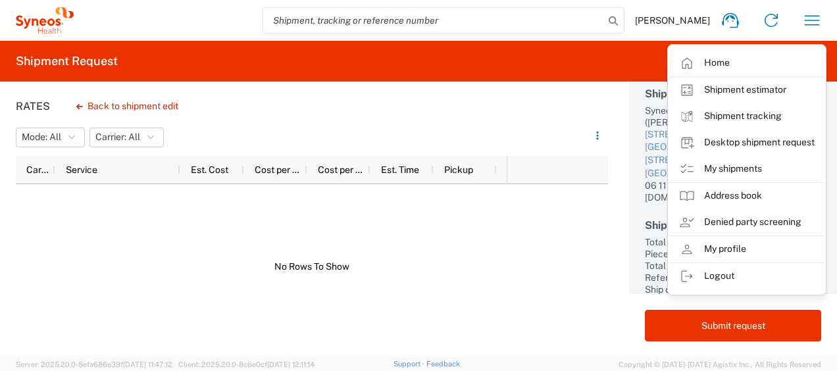
click at [484, 222] on div at bounding box center [261, 266] width 491 height 165
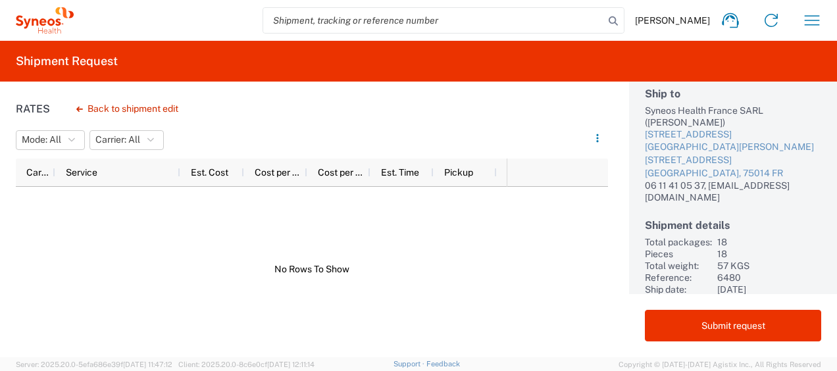
scroll to position [0, 0]
click at [139, 103] on button "Back to shipment edit" at bounding box center [127, 108] width 123 height 23
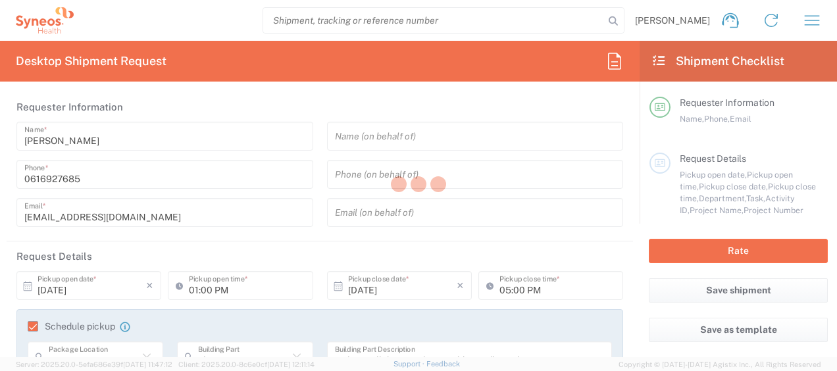
type input "6012"
type input "6480"
type input "ST-EUR - Pharmanovia FR"
type input "Pays de la Loire"
type input "Your Packaging"
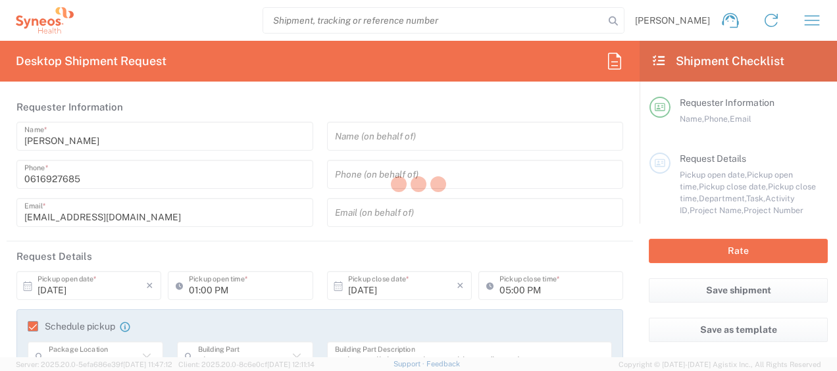
type input "Your Packaging"
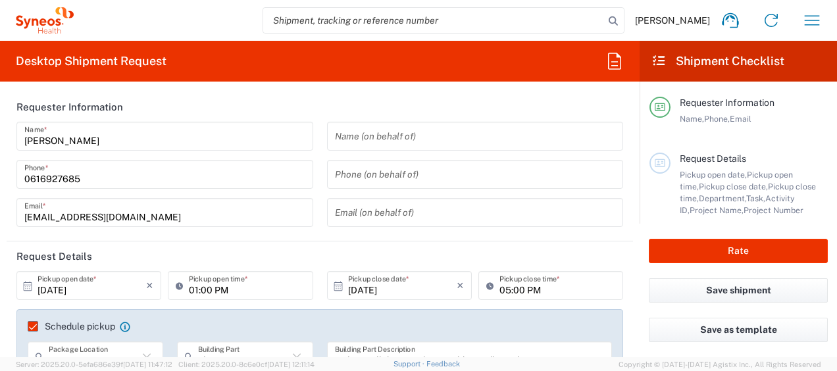
type input "Your Packaging"
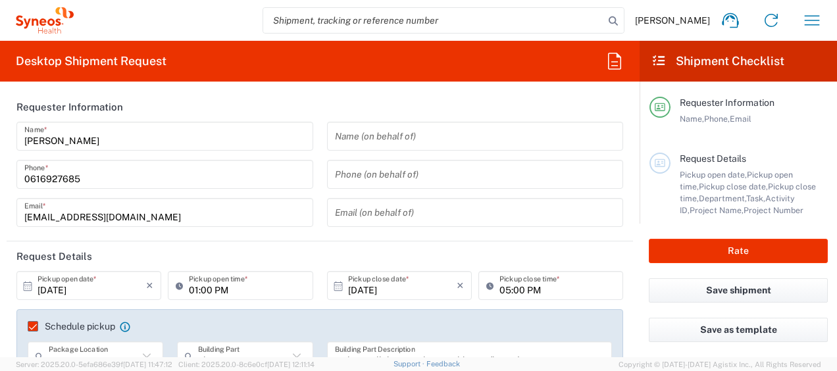
type input "Your Packaging"
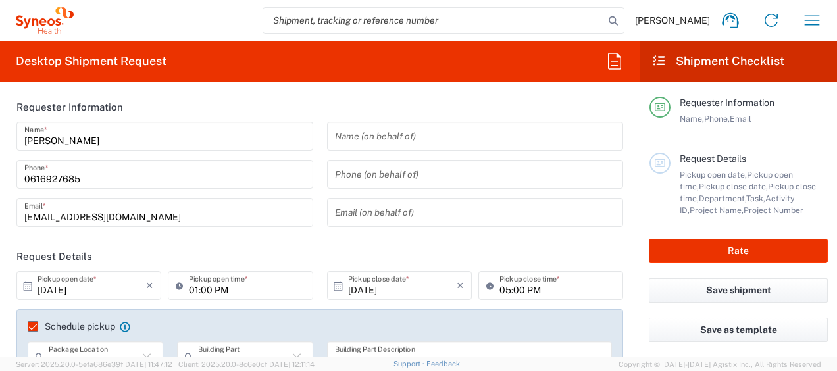
type input "Your Packaging"
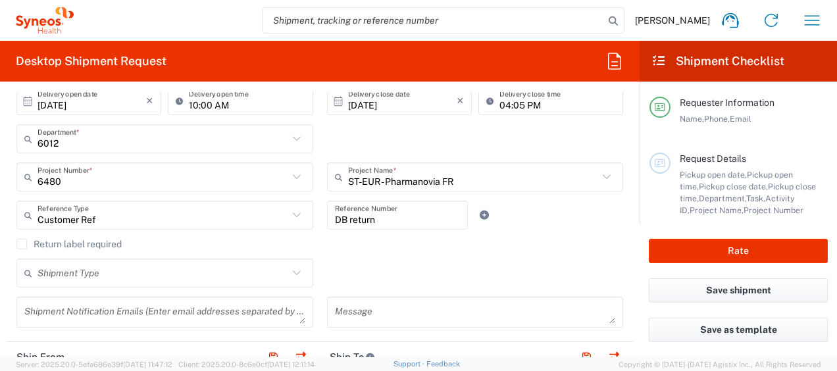
scroll to position [329, 0]
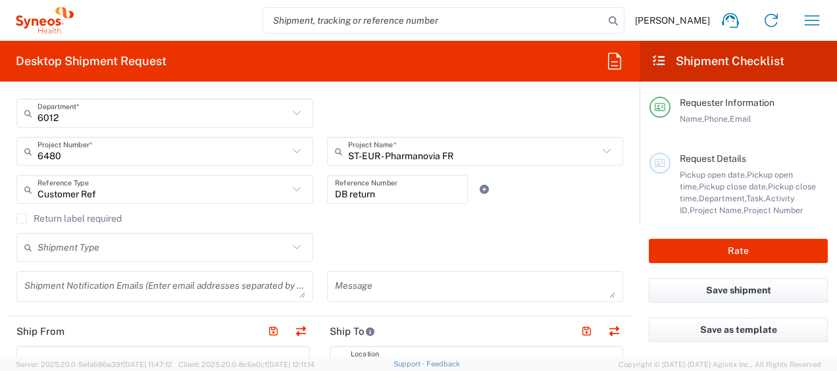
click at [18, 216] on label "Return label required" at bounding box center [68, 218] width 105 height 11
click at [22, 218] on input "Return label required" at bounding box center [22, 218] width 0 height 0
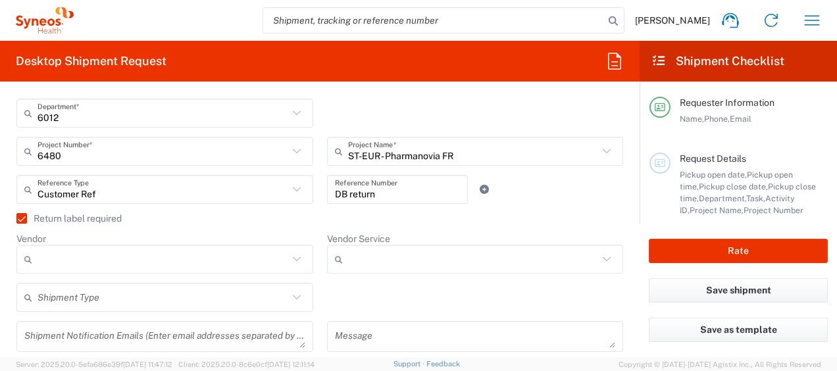
click at [70, 254] on input "Vendor" at bounding box center [162, 259] width 251 height 21
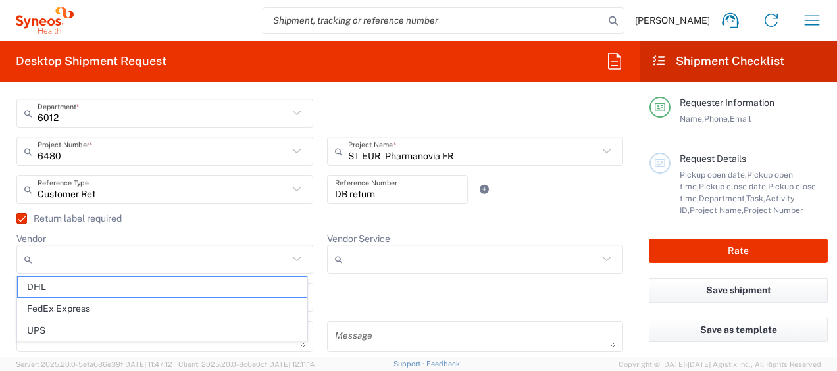
click at [7, 279] on main "10/15/2025 × Pickup open date * Cancel Apply 01:00 PM Pickup open time * 10/15/…" at bounding box center [320, 151] width 626 height 419
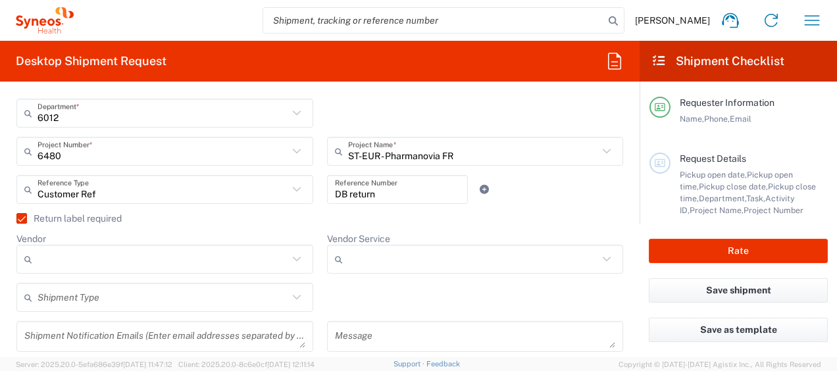
click at [24, 216] on label "Return label required" at bounding box center [68, 218] width 105 height 11
click at [16, 218] on input "Return label required" at bounding box center [16, 218] width 0 height 0
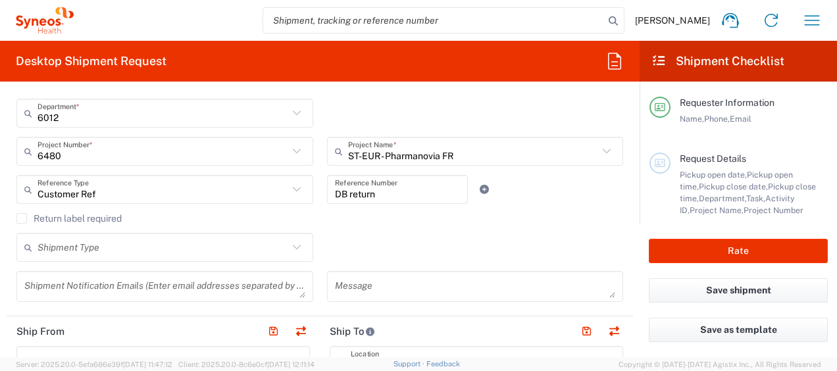
click at [59, 246] on input "text" at bounding box center [162, 247] width 251 height 23
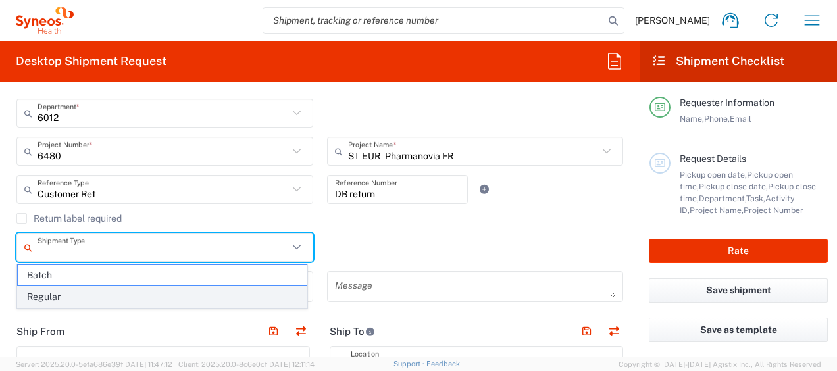
click at [42, 295] on span "Regular" at bounding box center [162, 297] width 289 height 20
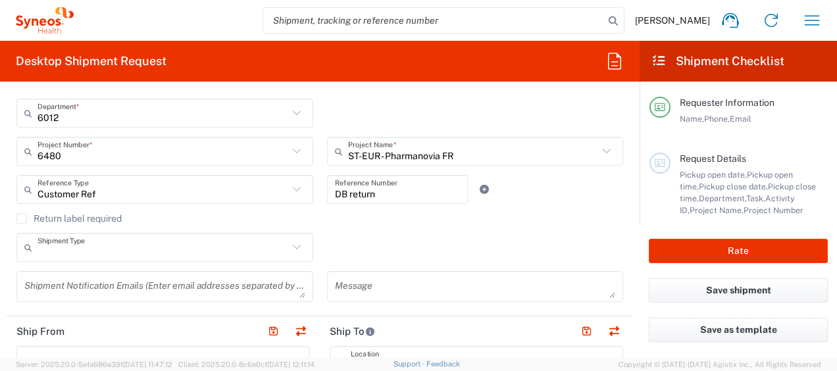
type input "Regular"
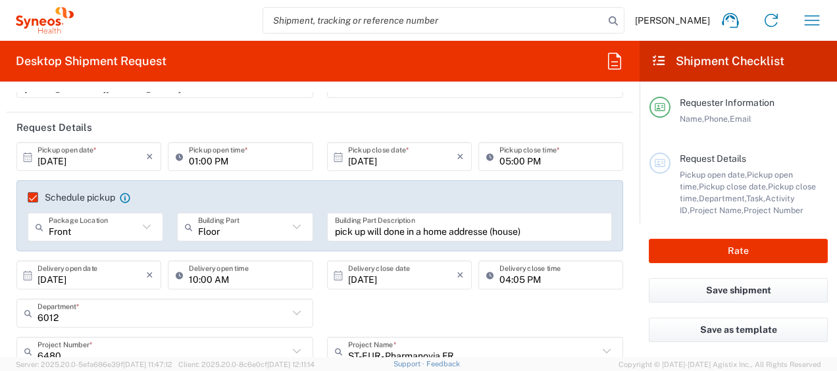
scroll to position [132, 0]
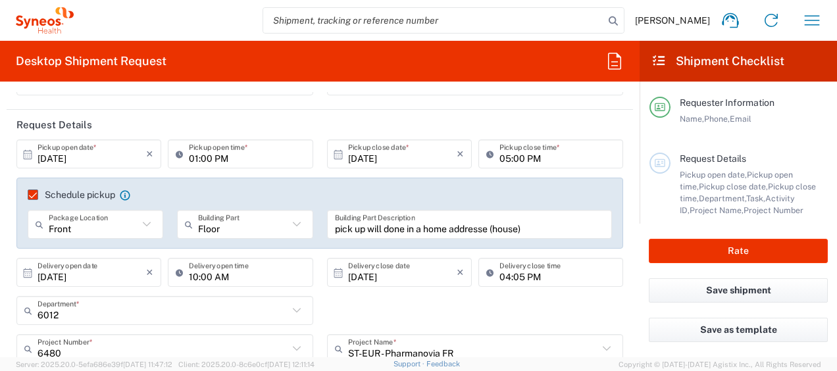
click at [232, 189] on agx-checkbox-control "Schedule pickup When scheduling a pickup please be sure to meet the following c…" at bounding box center [320, 195] width 584 height 12
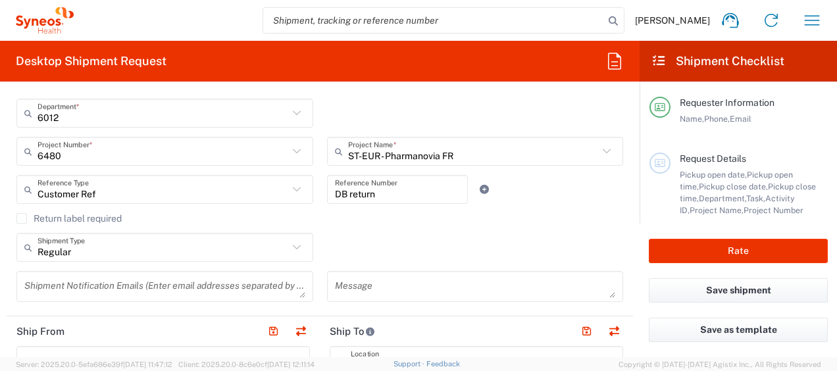
scroll to position [395, 0]
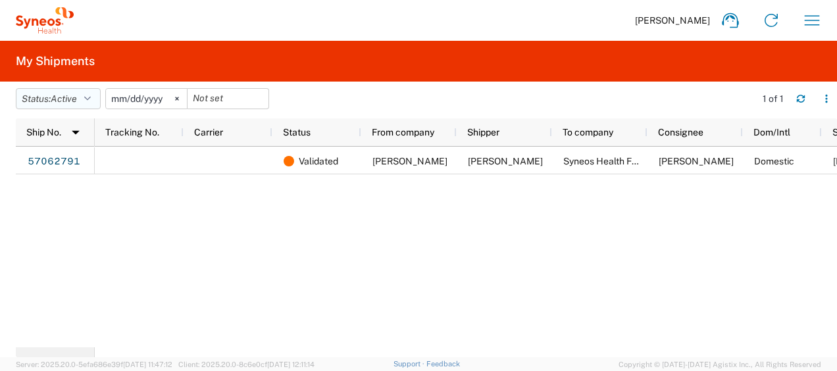
click at [91, 98] on icon "button" at bounding box center [87, 98] width 7 height 9
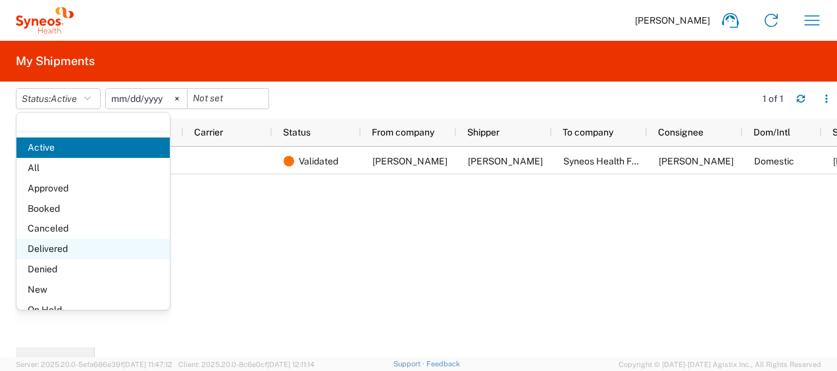
click at [58, 244] on span "Delivered" at bounding box center [92, 249] width 153 height 20
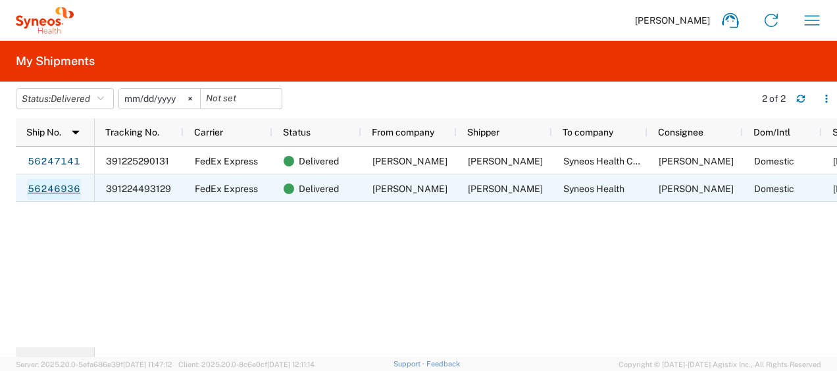
click at [70, 184] on link "56246936" at bounding box center [54, 189] width 54 height 21
